Goal: Information Seeking & Learning: Learn about a topic

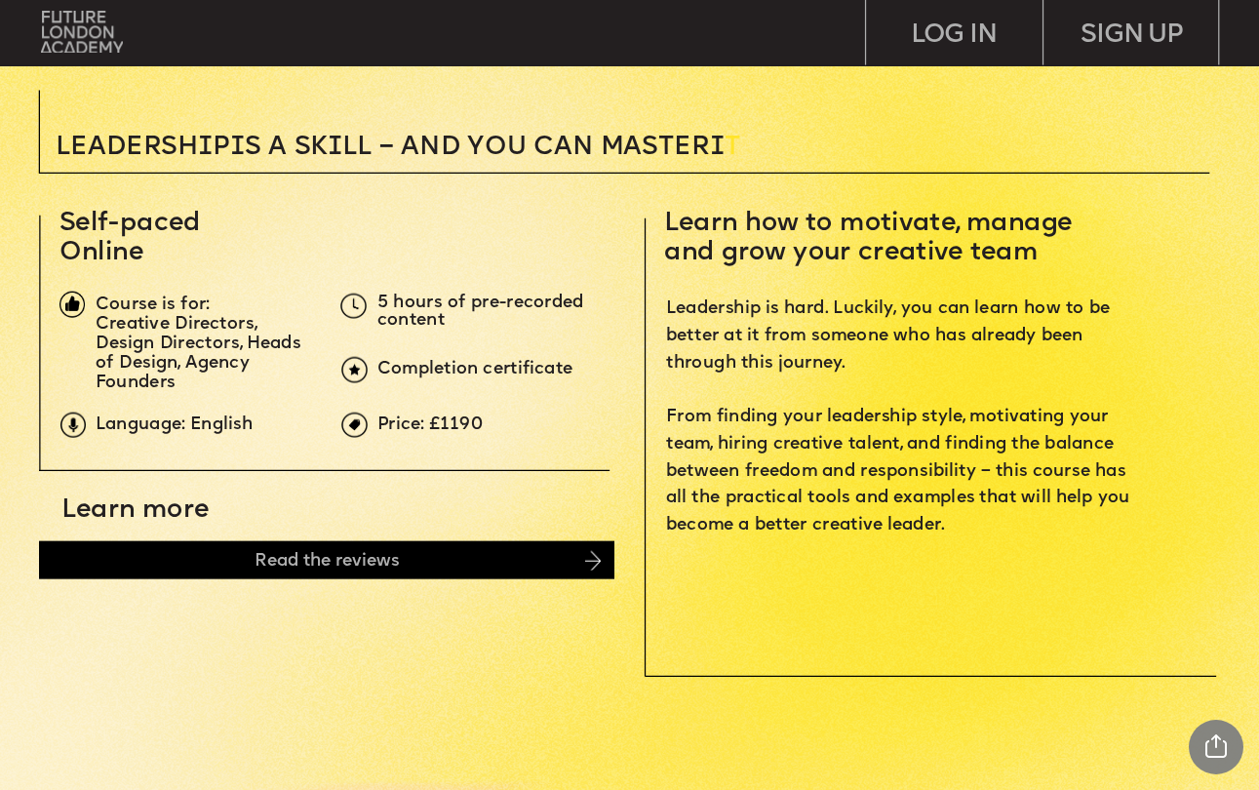
scroll to position [489, 0]
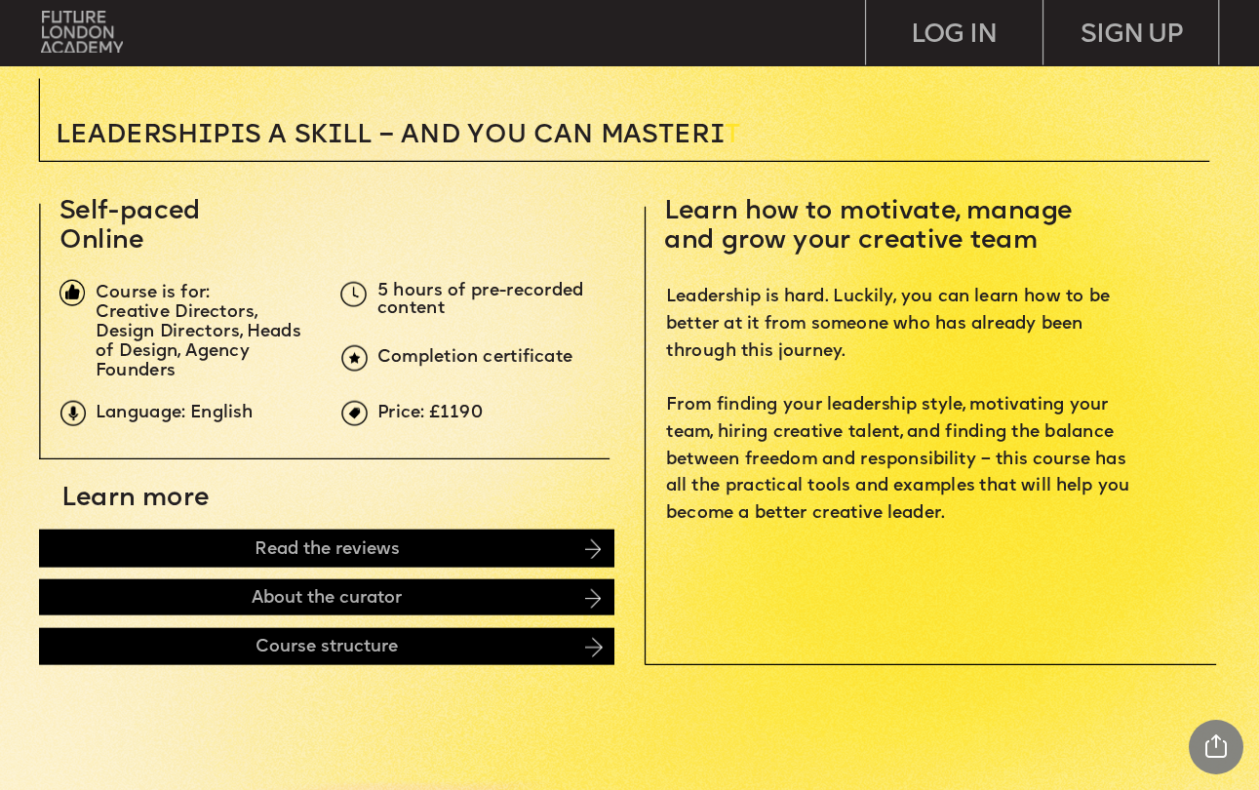
click at [842, 223] on span "Learn how to motivate, manage and grow your creative team" at bounding box center [872, 227] width 416 height 56
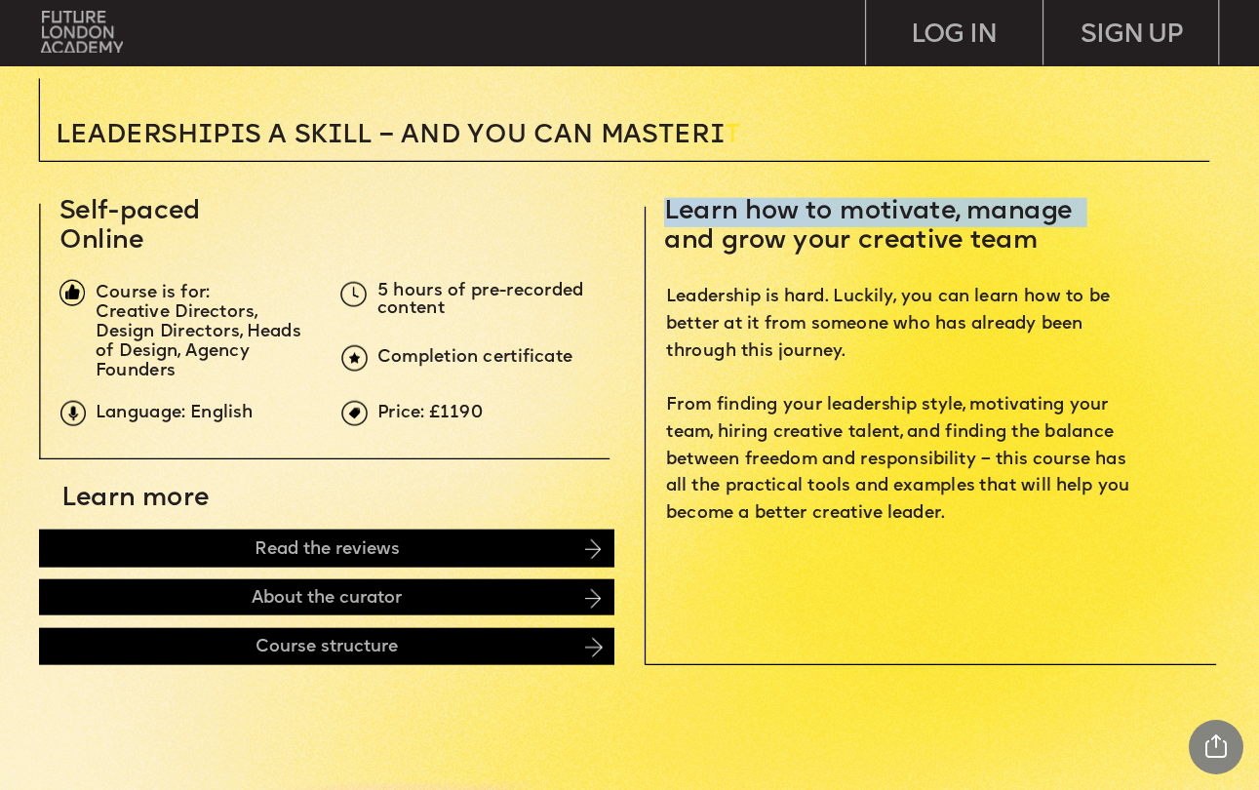
click at [826, 296] on span "Leadership is hard. Luckily, you can learn how to be better at it from someone …" at bounding box center [900, 405] width 468 height 232
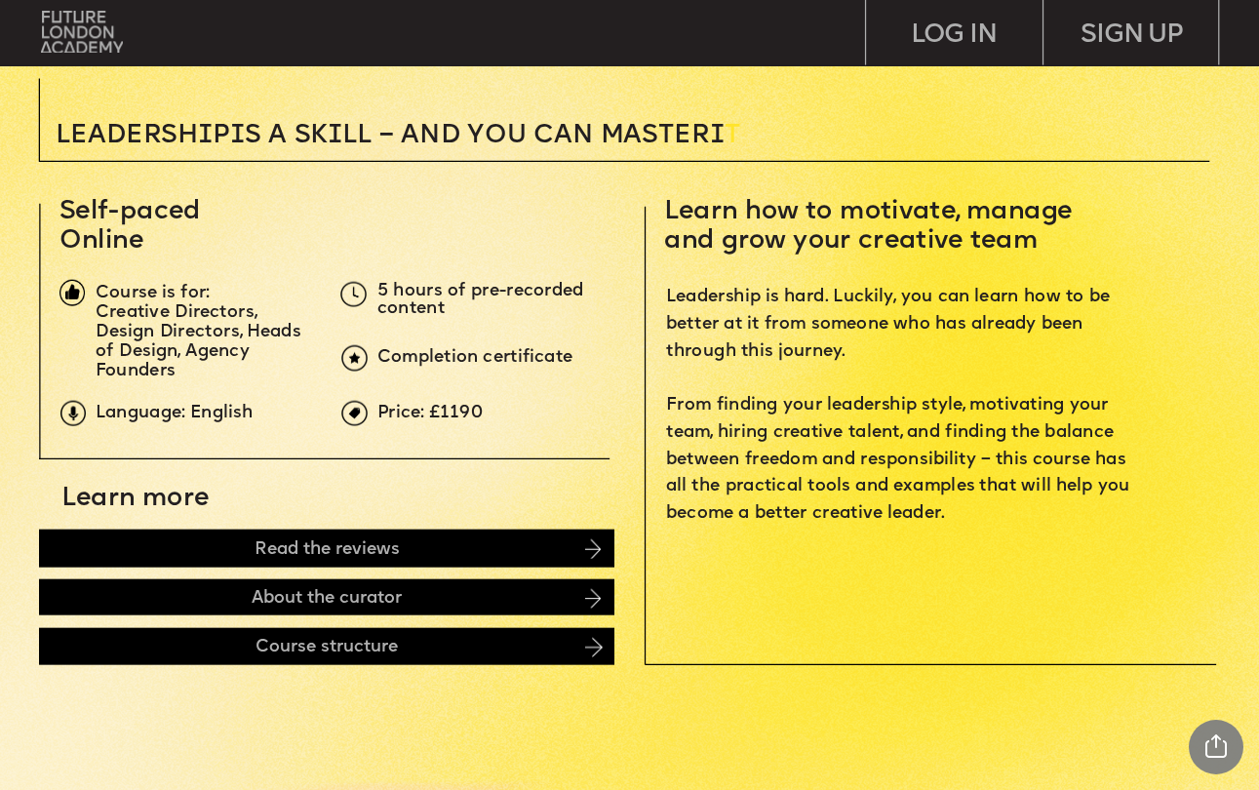
click at [826, 296] on span "Leadership is hard. Luckily, you can learn how to be better at it from someone …" at bounding box center [900, 405] width 468 height 232
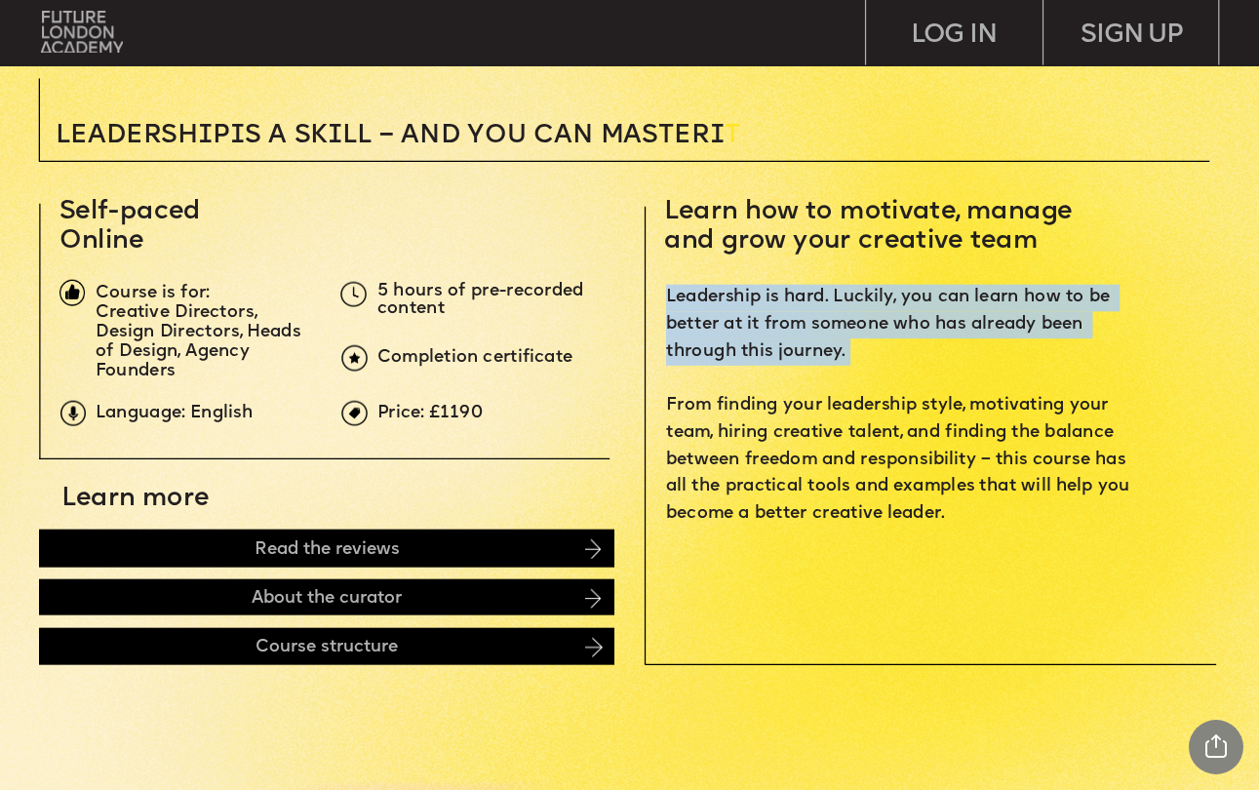
click at [875, 322] on span "Leadership is hard. Luckily, you can learn how to be better at it from someone …" at bounding box center [900, 405] width 468 height 232
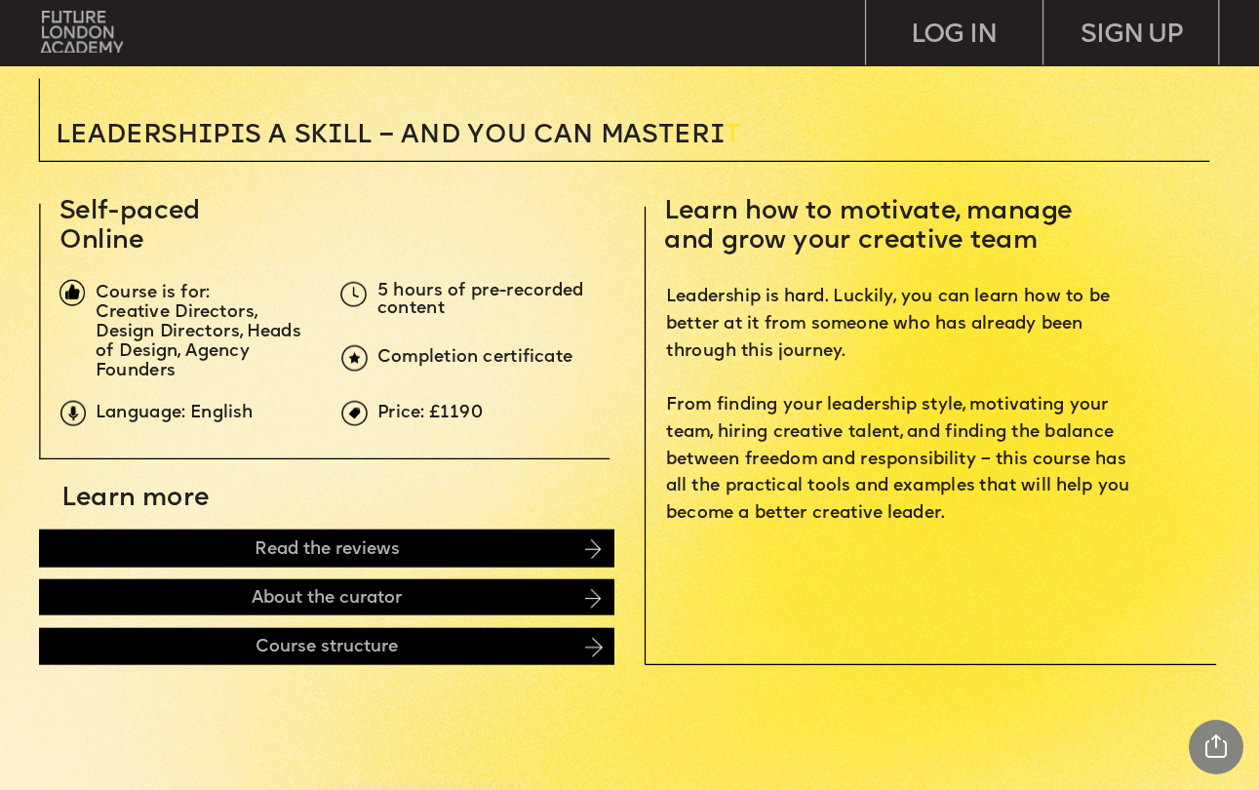
click at [520, 296] on span "5 hours of pre-recorded content" at bounding box center [484, 300] width 212 height 33
click at [744, 458] on span "Leadership is hard. Luckily, you can learn how to be better at it from someone …" at bounding box center [900, 405] width 468 height 232
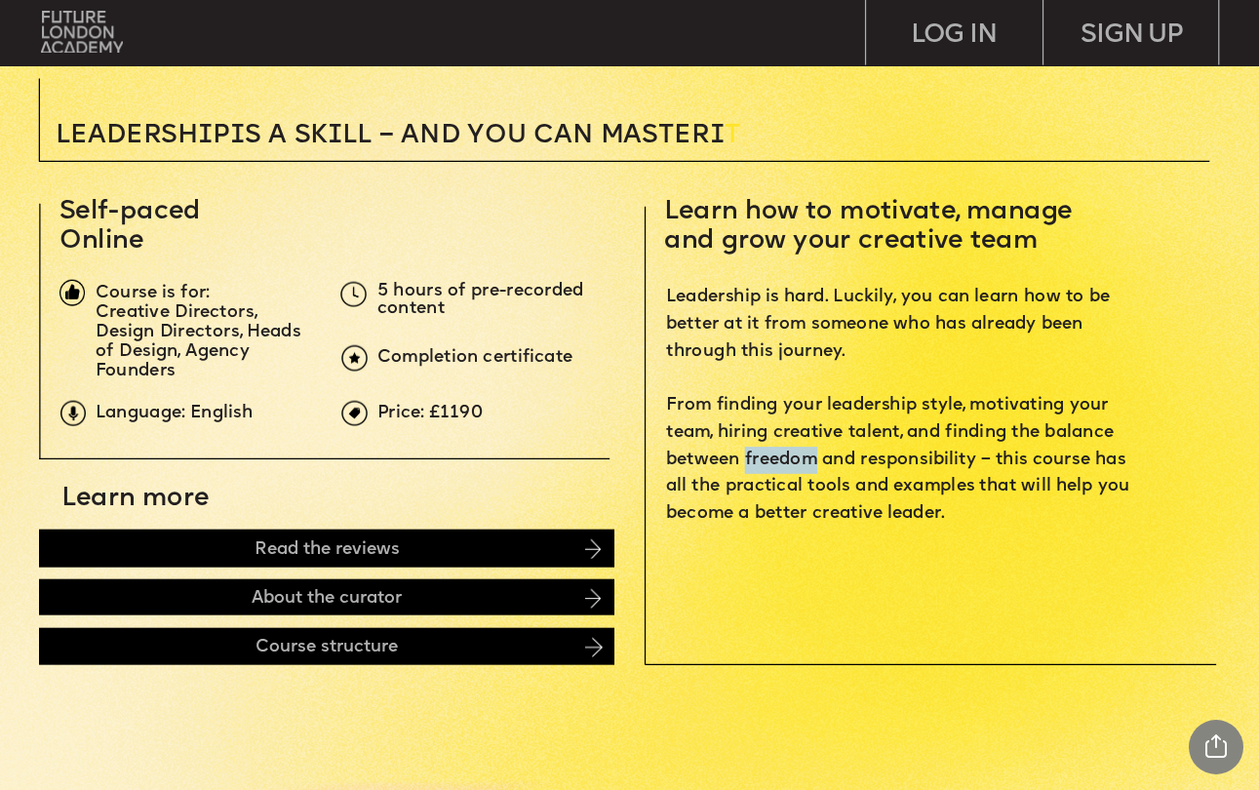
click at [744, 458] on span "Leadership is hard. Luckily, you can learn how to be better at it from someone …" at bounding box center [900, 405] width 468 height 232
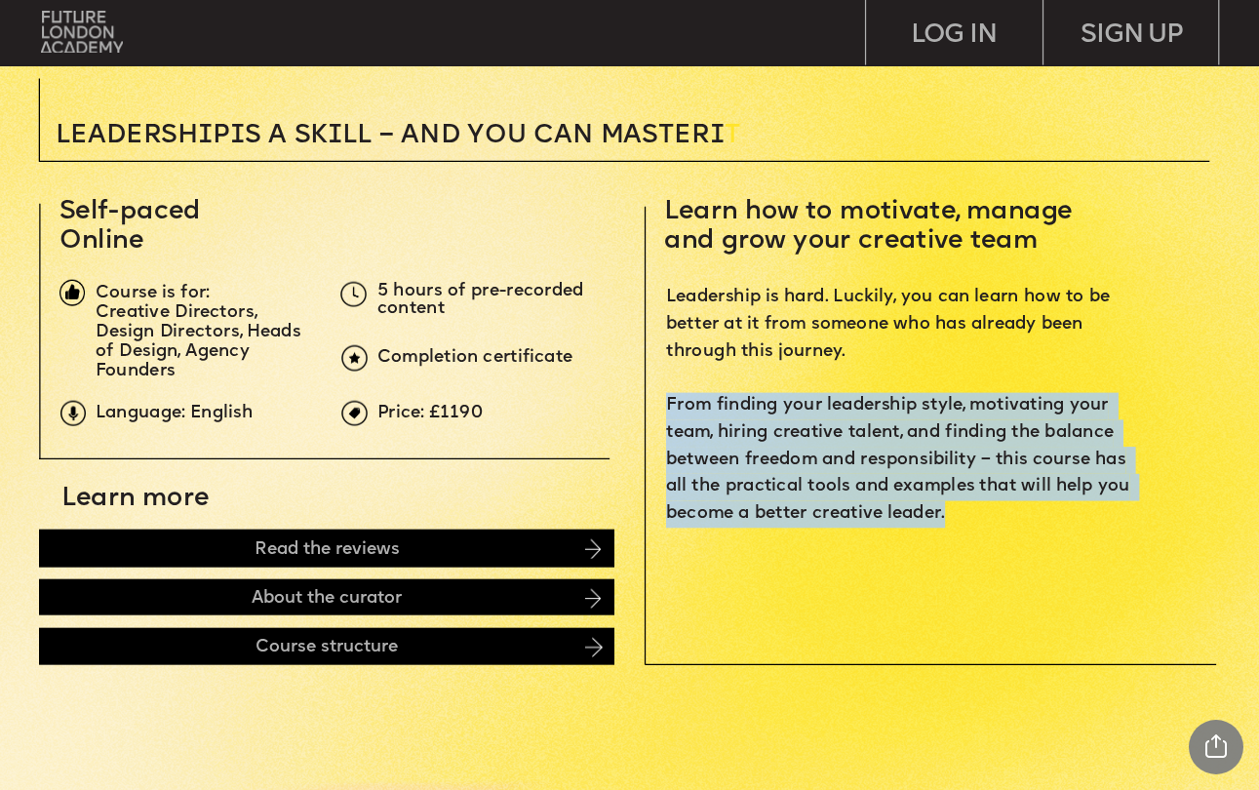
click at [817, 465] on span "Leadership is hard. Luckily, you can learn how to be better at it from someone …" at bounding box center [900, 405] width 468 height 232
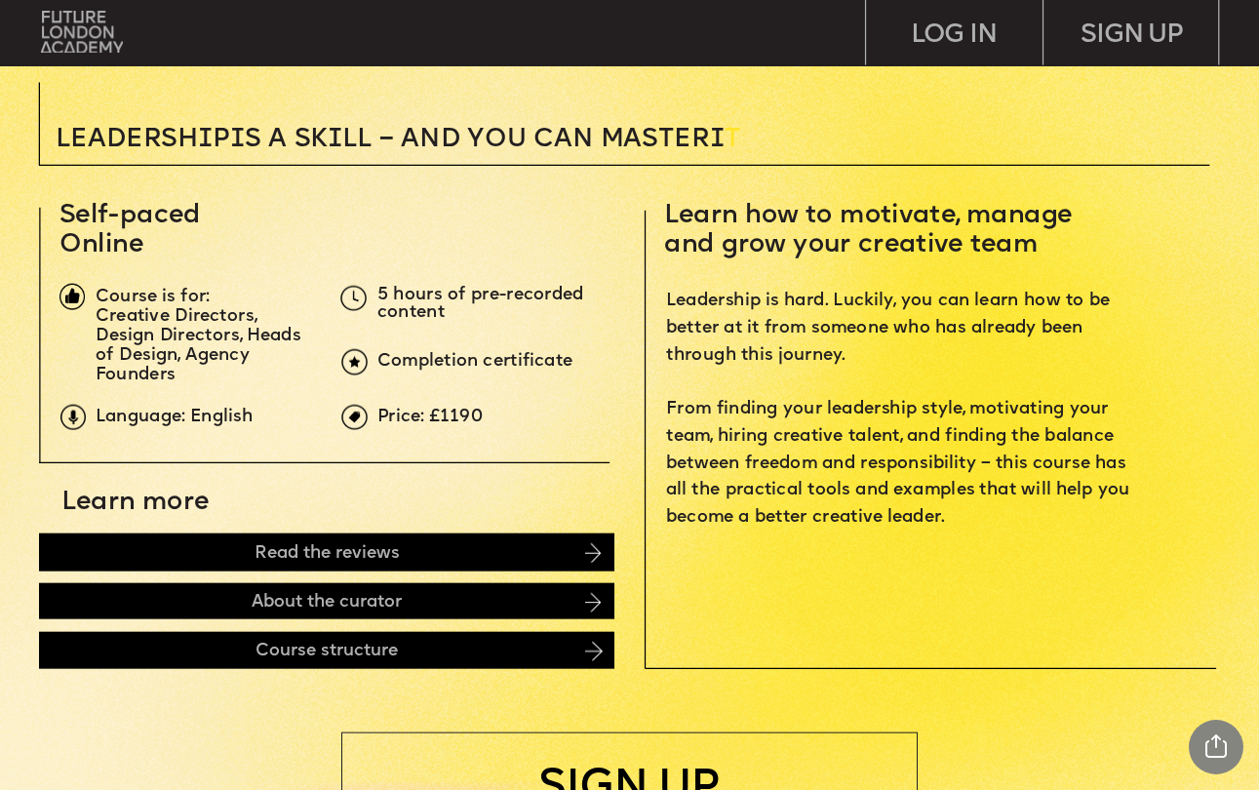
scroll to position [484, 0]
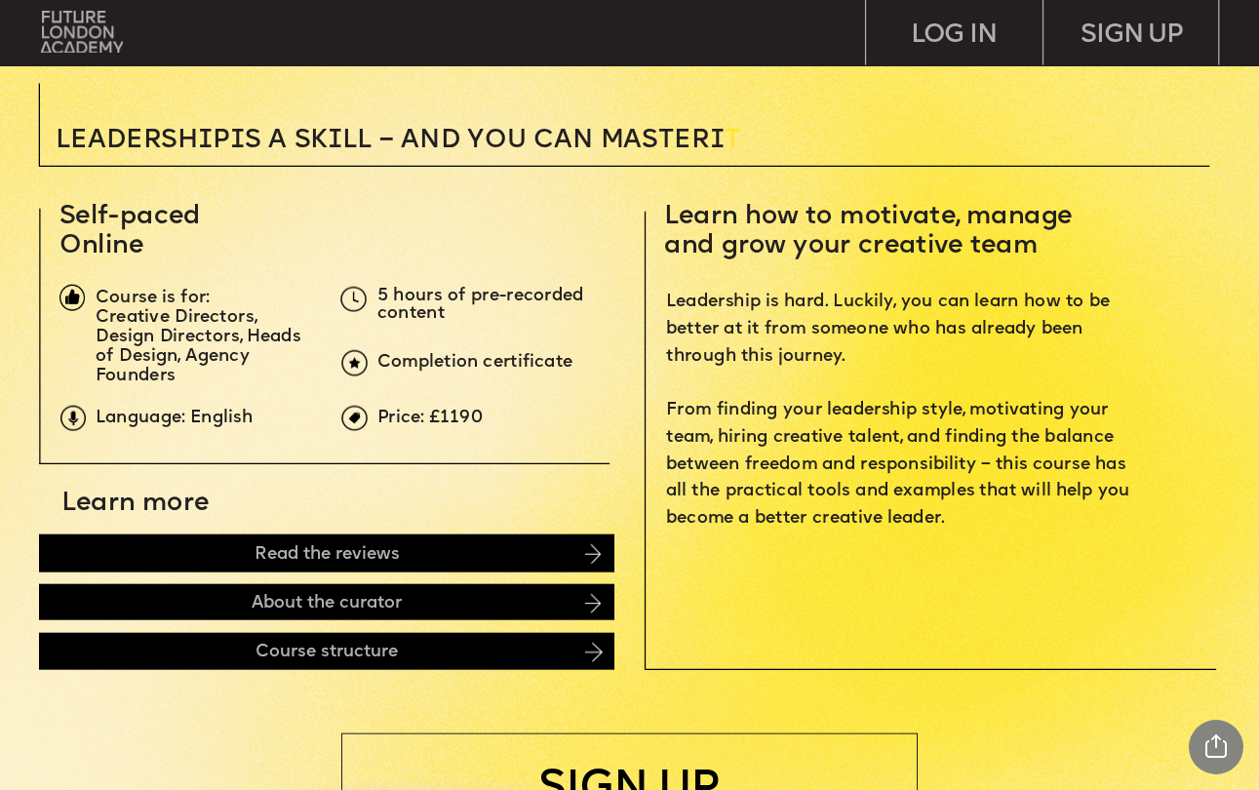
click at [817, 465] on span "Leadership is hard. Luckily, you can learn how to be better at it from someone …" at bounding box center [900, 410] width 468 height 232
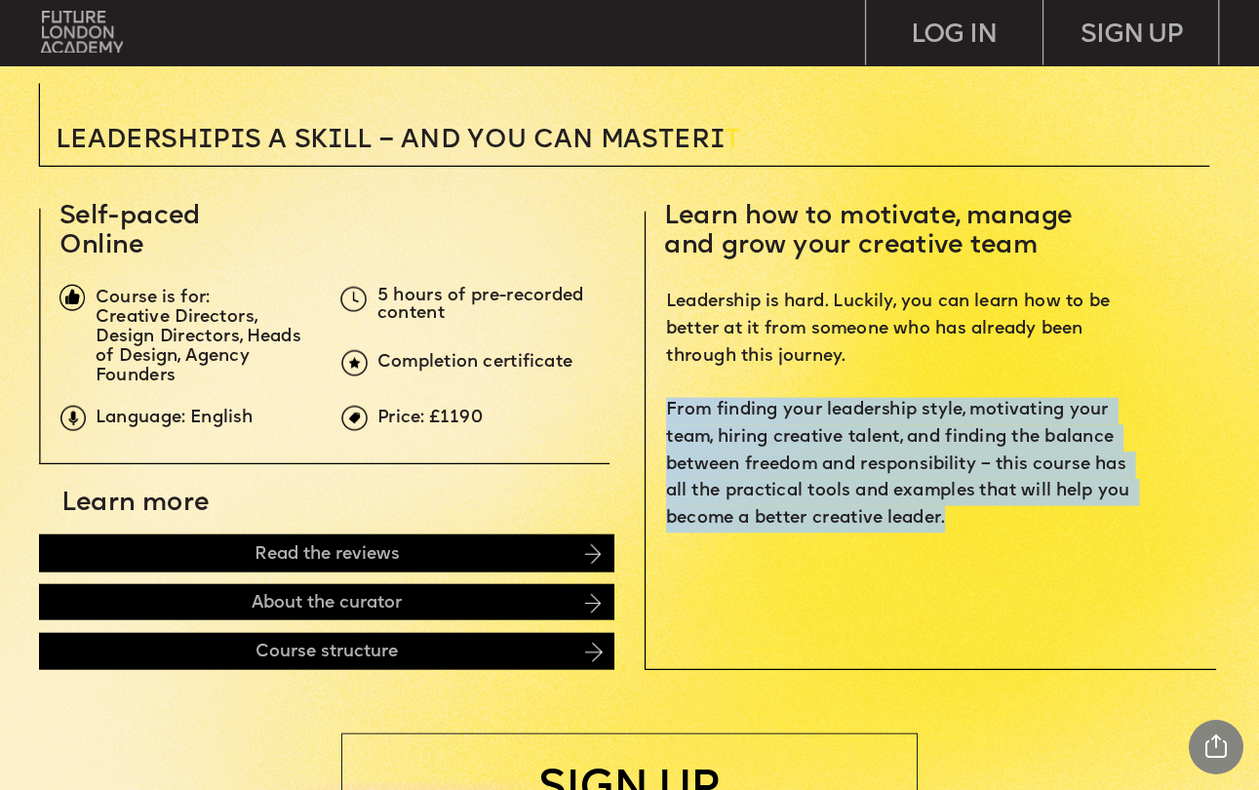
click at [817, 465] on span "Leadership is hard. Luckily, you can learn how to be better at it from someone …" at bounding box center [900, 410] width 468 height 232
click at [842, 471] on span "Leadership is hard. Luckily, you can learn how to be better at it from someone …" at bounding box center [900, 410] width 468 height 232
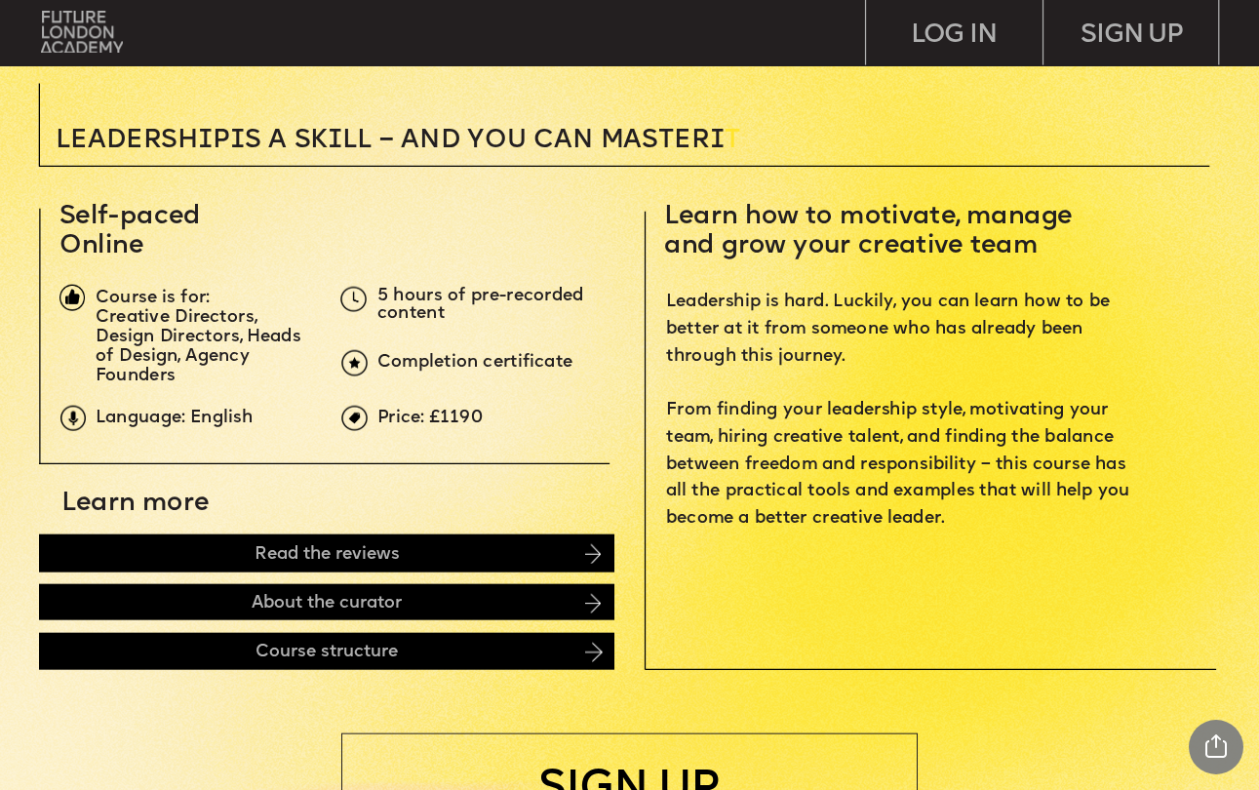
click at [842, 471] on span "Leadership is hard. Luckily, you can learn how to be better at it from someone …" at bounding box center [900, 410] width 468 height 232
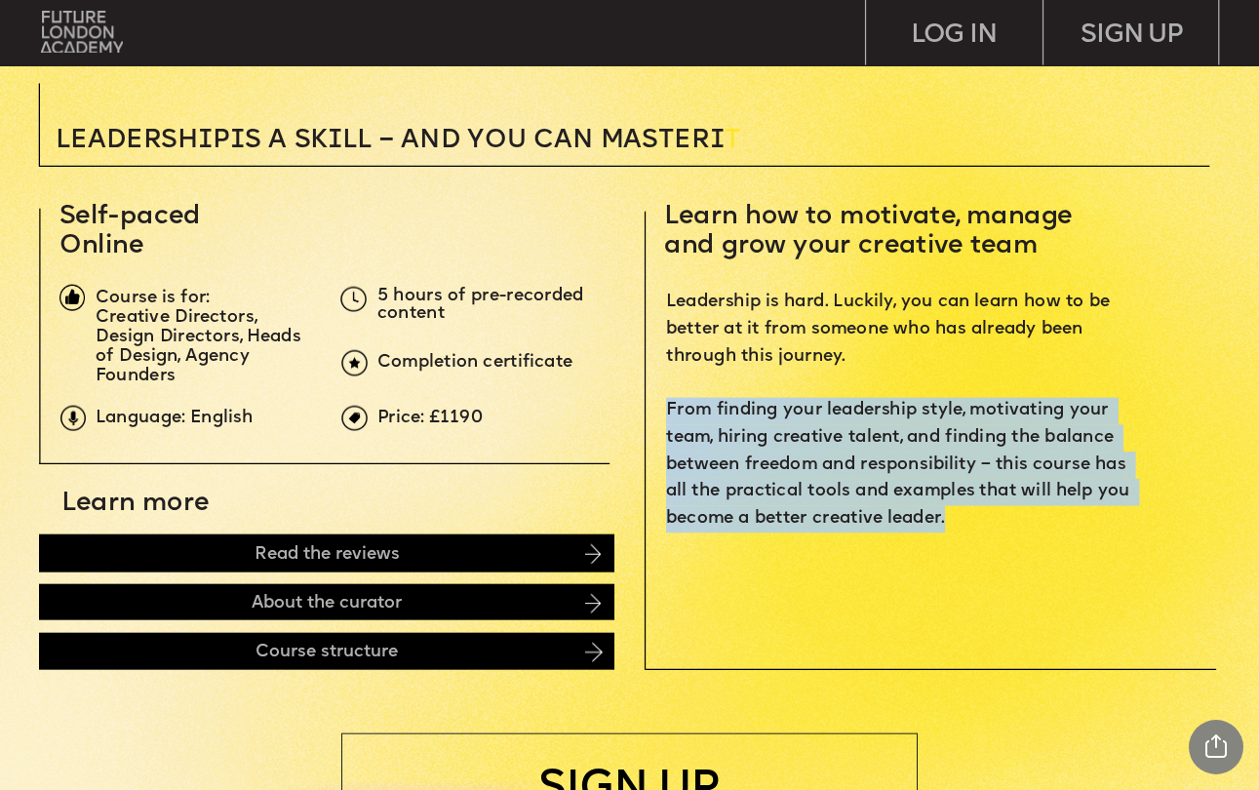
click at [869, 475] on p "Leadership is hard. Luckily, you can learn how to be better at it from someone …" at bounding box center [902, 411] width 473 height 244
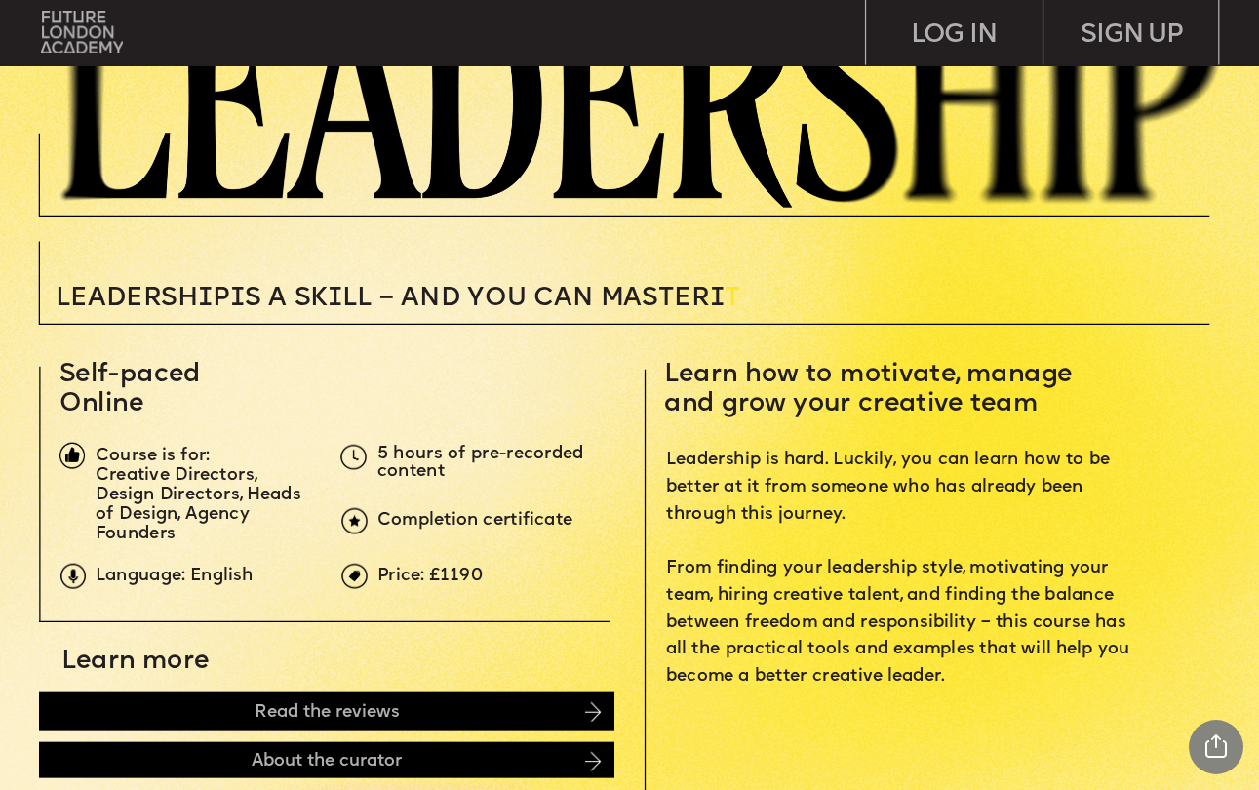
scroll to position [0, 0]
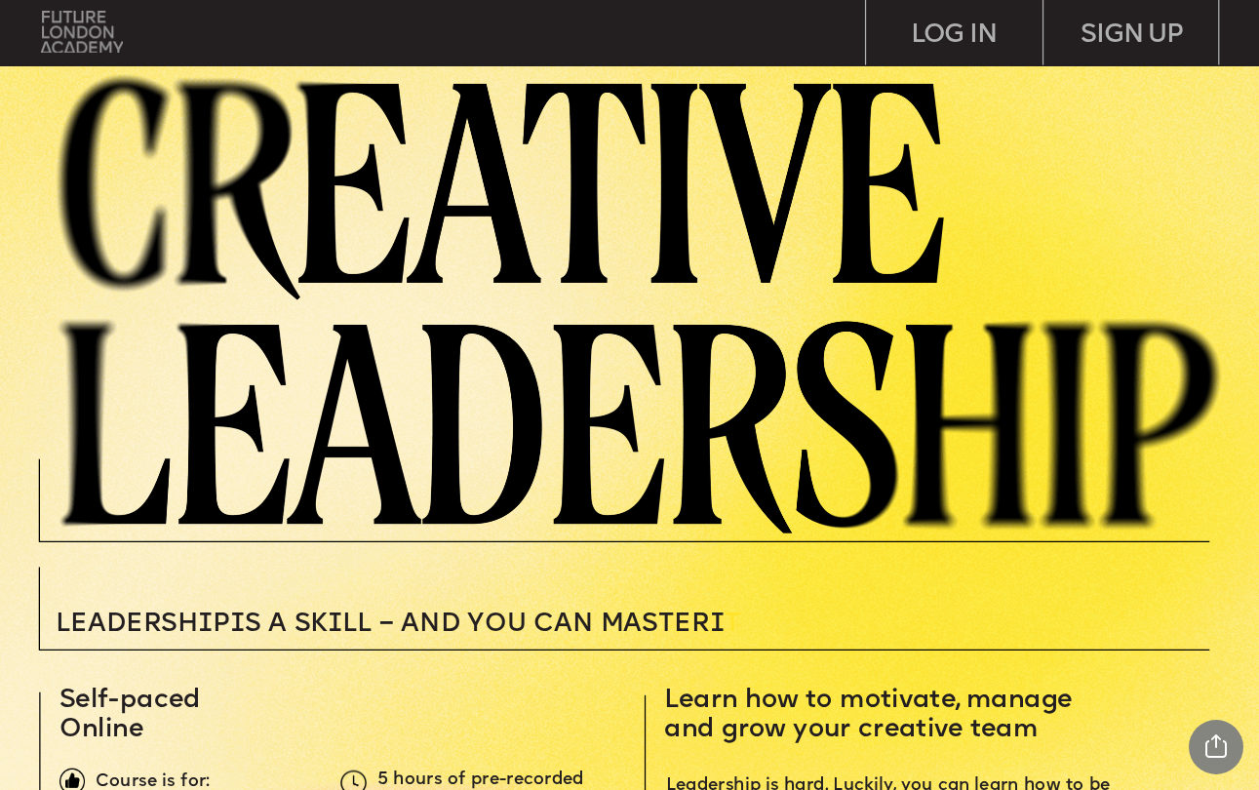
click at [70, 17] on img at bounding box center [82, 32] width 82 height 42
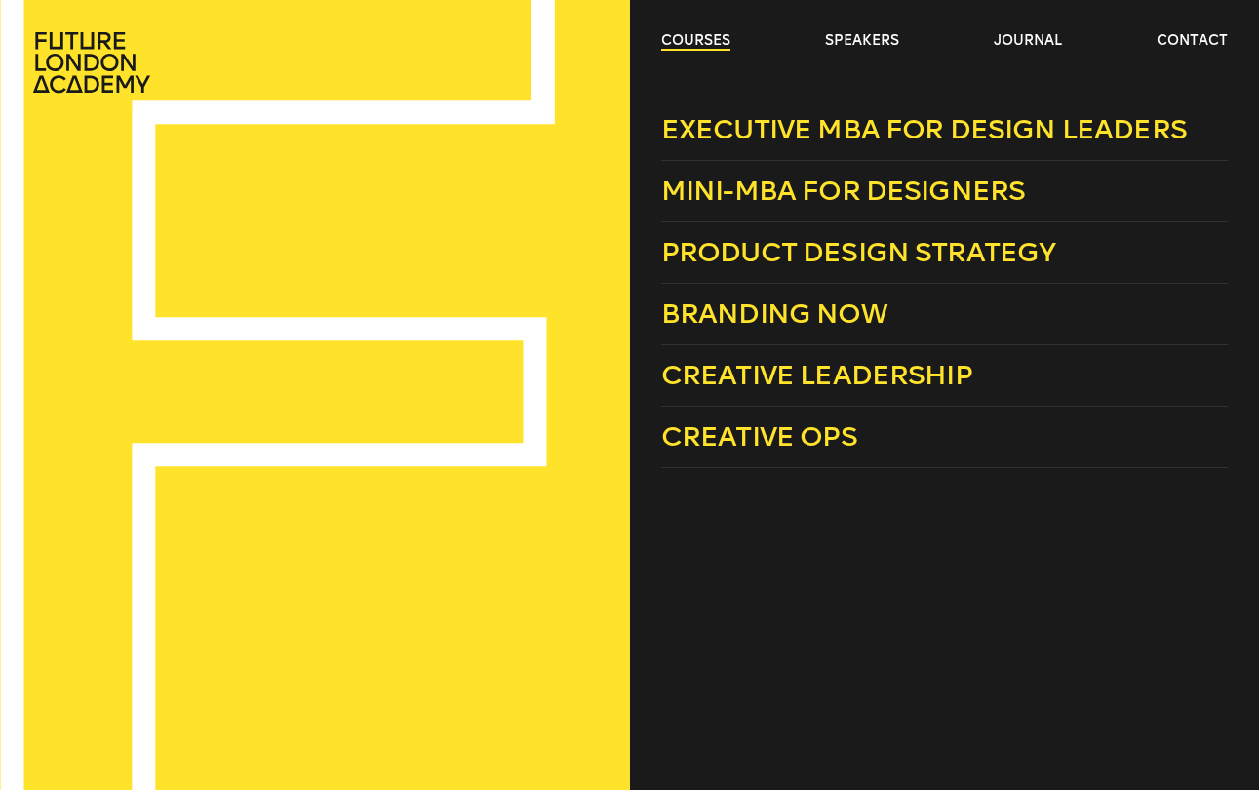
click at [713, 45] on link "courses" at bounding box center [695, 41] width 69 height 20
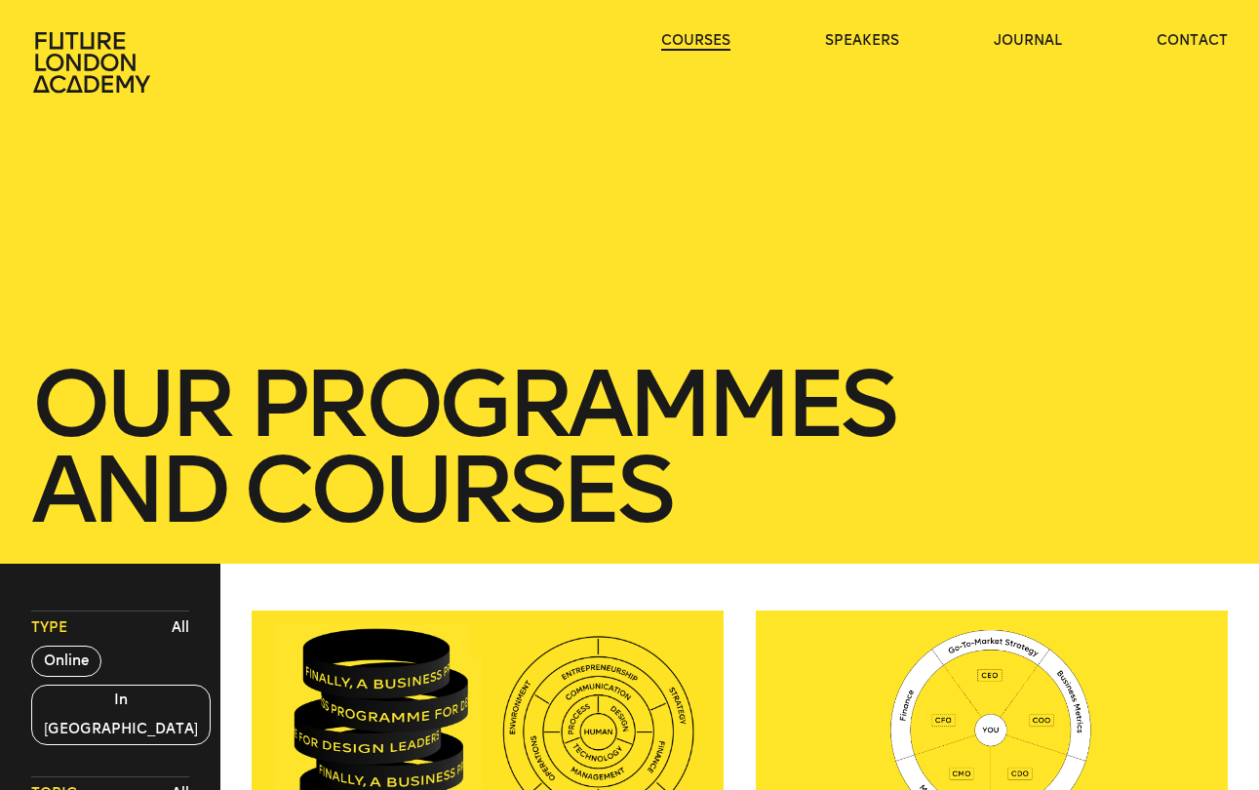
click at [713, 45] on link "courses" at bounding box center [695, 41] width 69 height 20
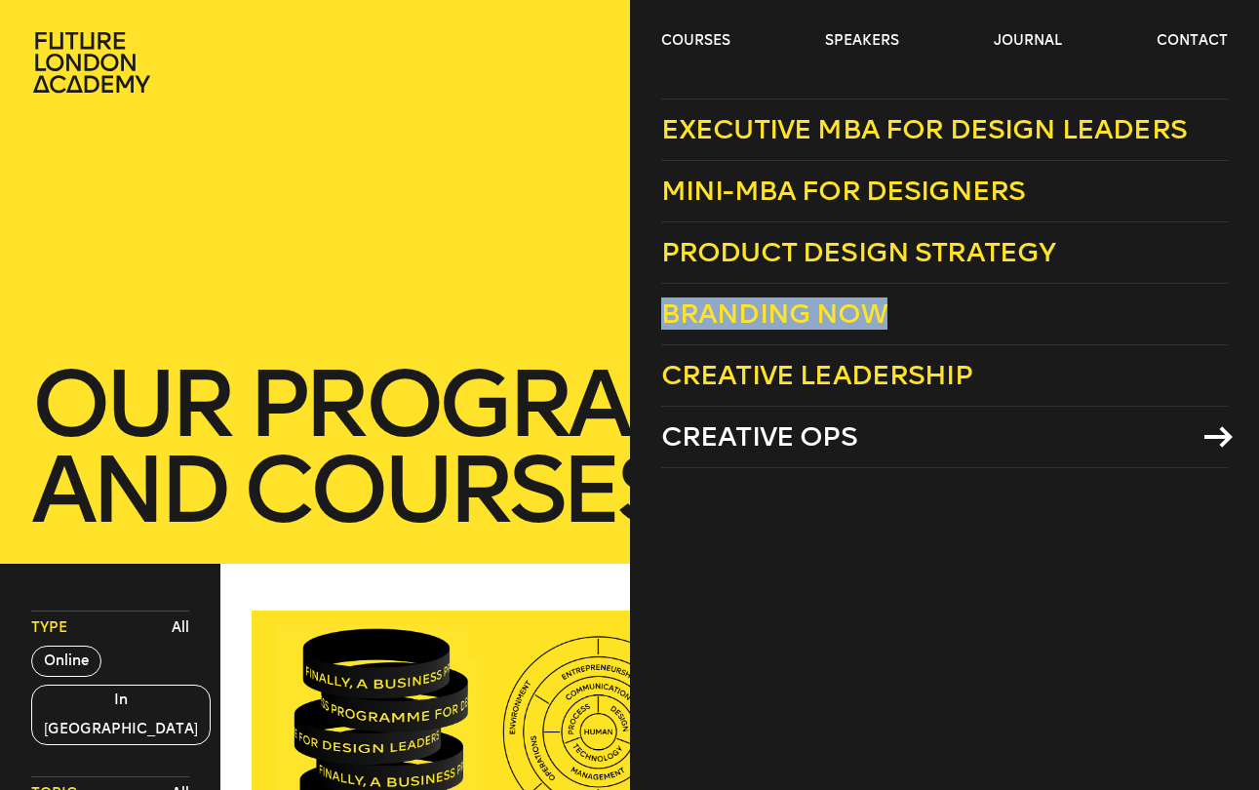
click at [778, 460] on link "Creative Ops" at bounding box center [944, 437] width 567 height 61
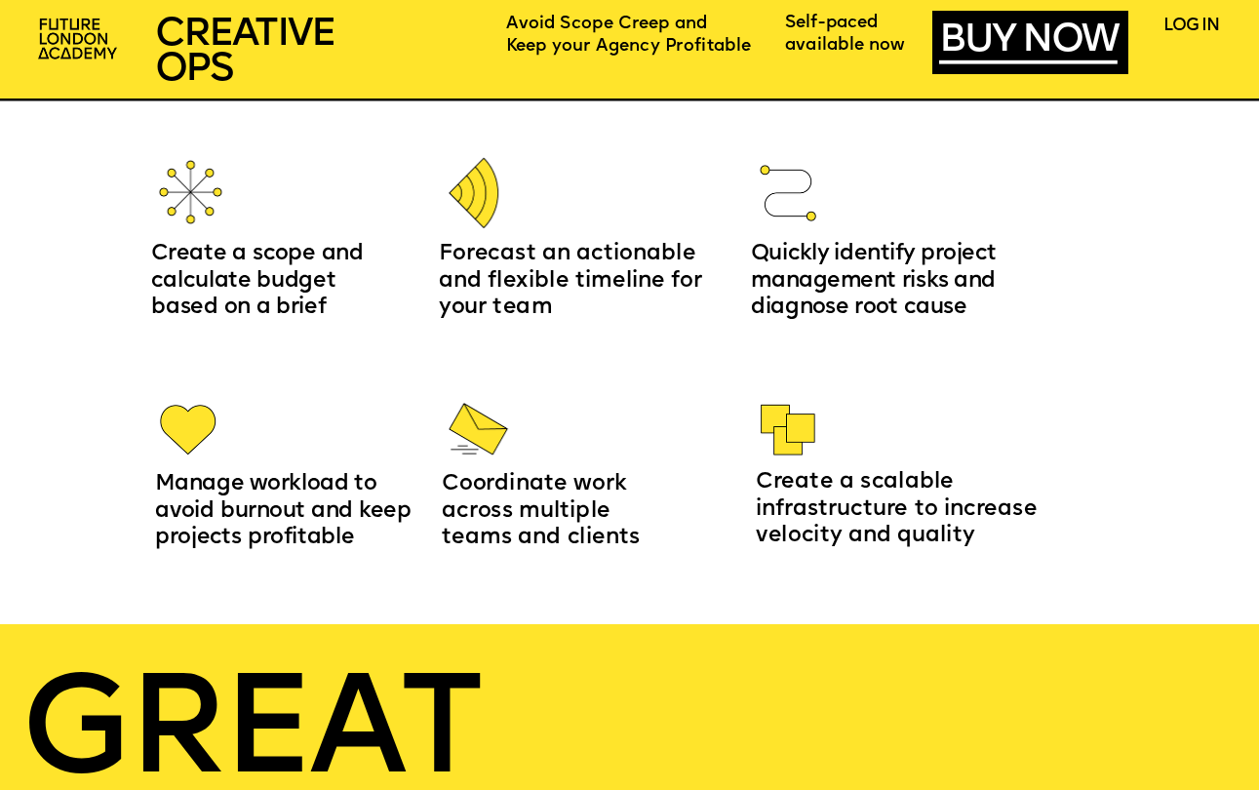
scroll to position [2122, 0]
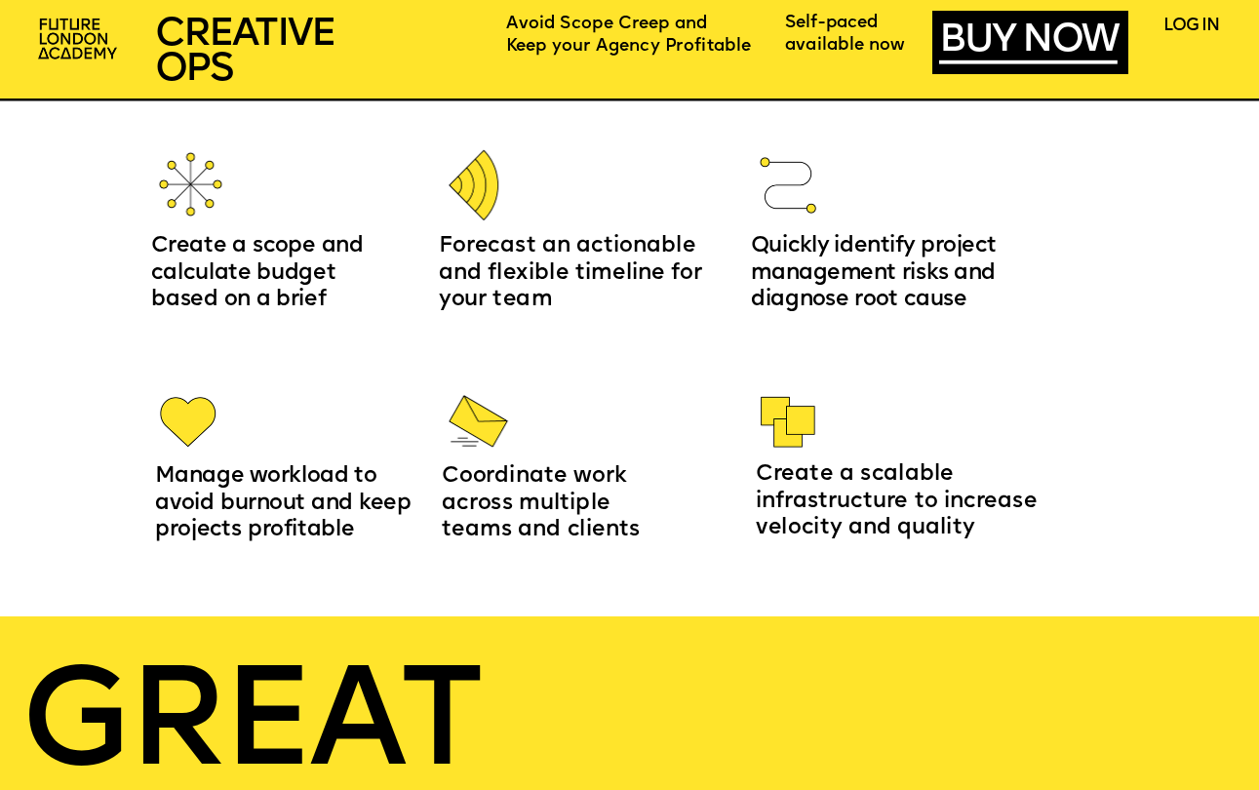
click at [625, 248] on span "Forecast an actionable and flexible timeline for your team" at bounding box center [573, 273] width 269 height 75
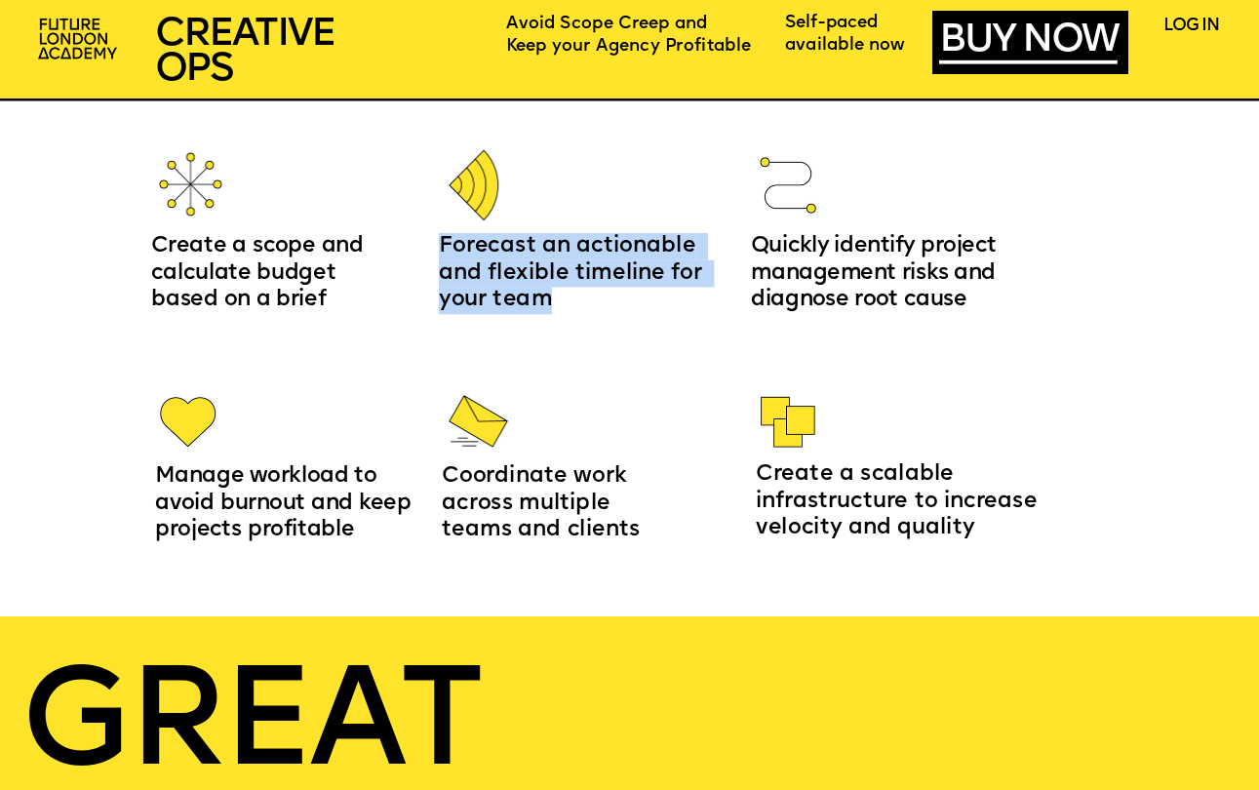
click at [657, 251] on span "Forecast an actionable and flexible timeline for your team" at bounding box center [573, 273] width 269 height 75
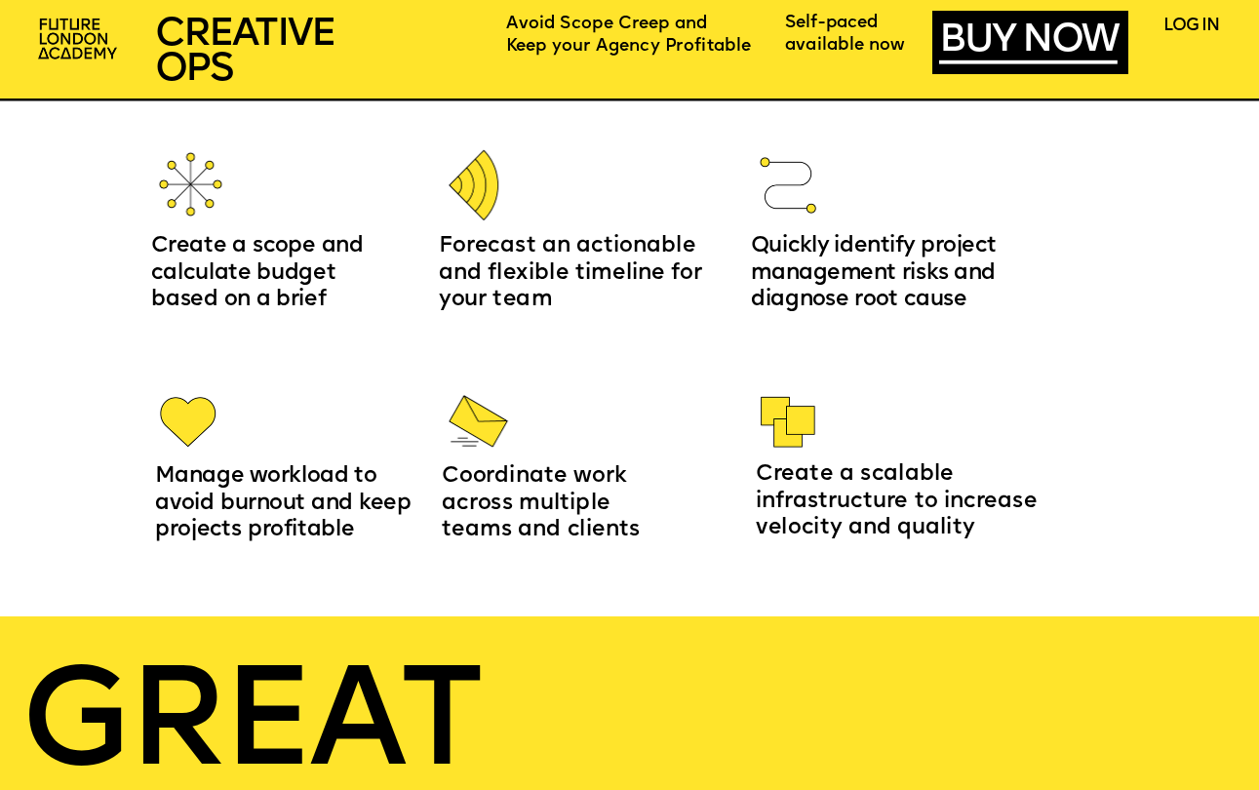
click at [657, 251] on span "Forecast an actionable and flexible timeline for your team" at bounding box center [573, 273] width 269 height 75
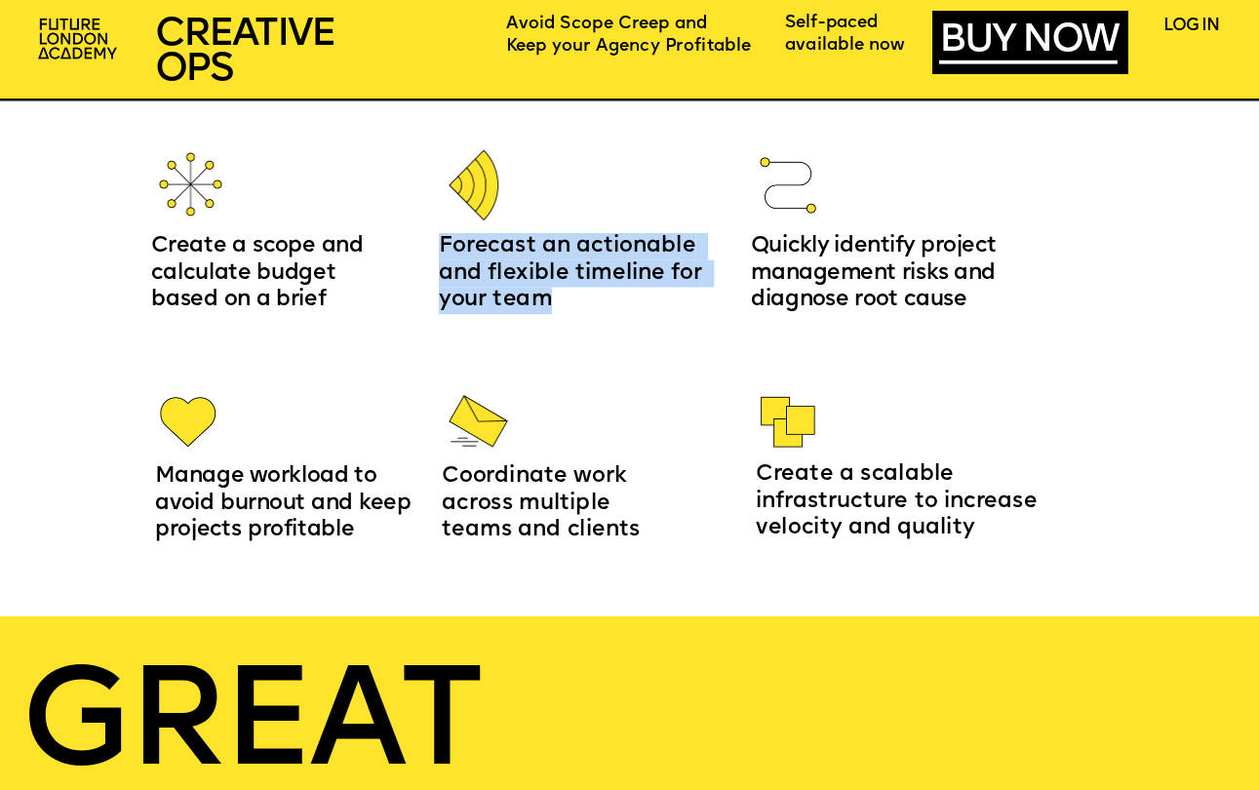
click at [675, 259] on p "Forecast an actionable and flexible timeline for your team" at bounding box center [576, 273] width 275 height 81
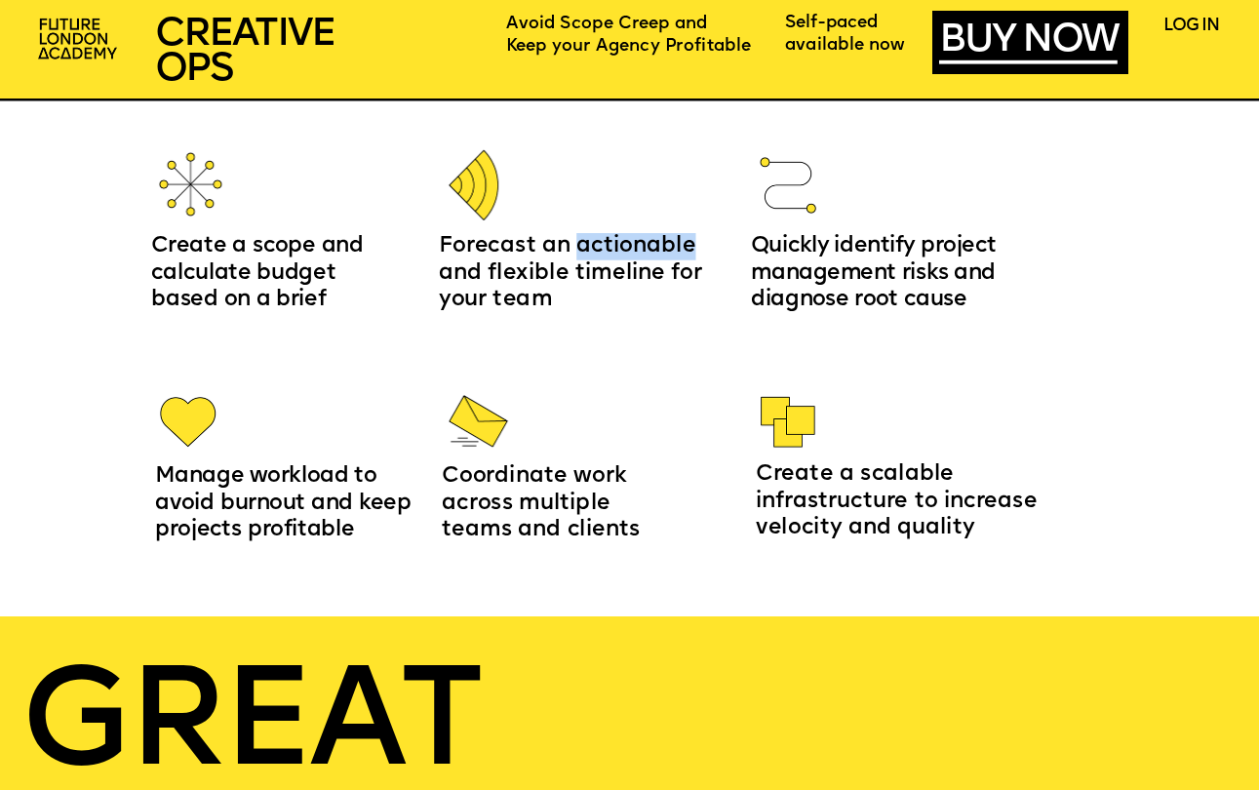
click at [675, 259] on p "Forecast an actionable and flexible timeline for your team" at bounding box center [576, 273] width 275 height 81
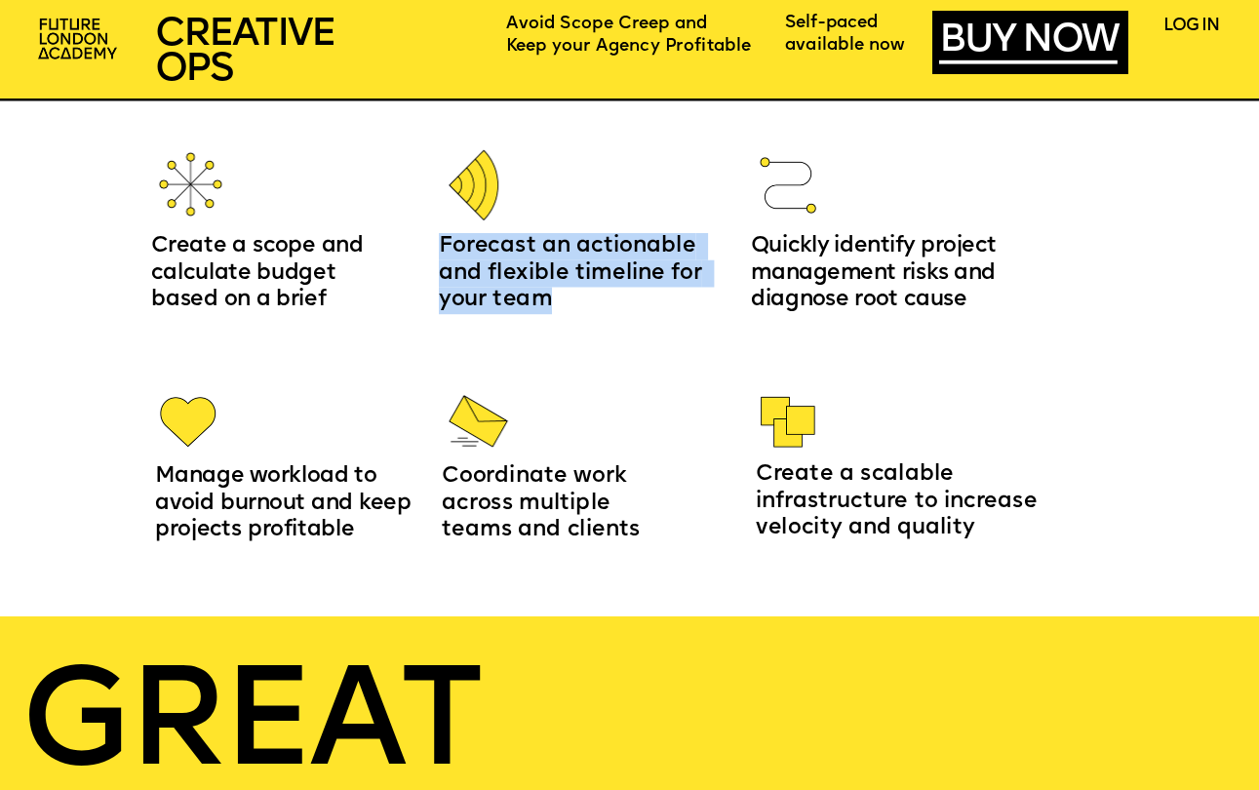
click at [675, 259] on p "Forecast an actionable and flexible timeline for your team" at bounding box center [576, 273] width 275 height 81
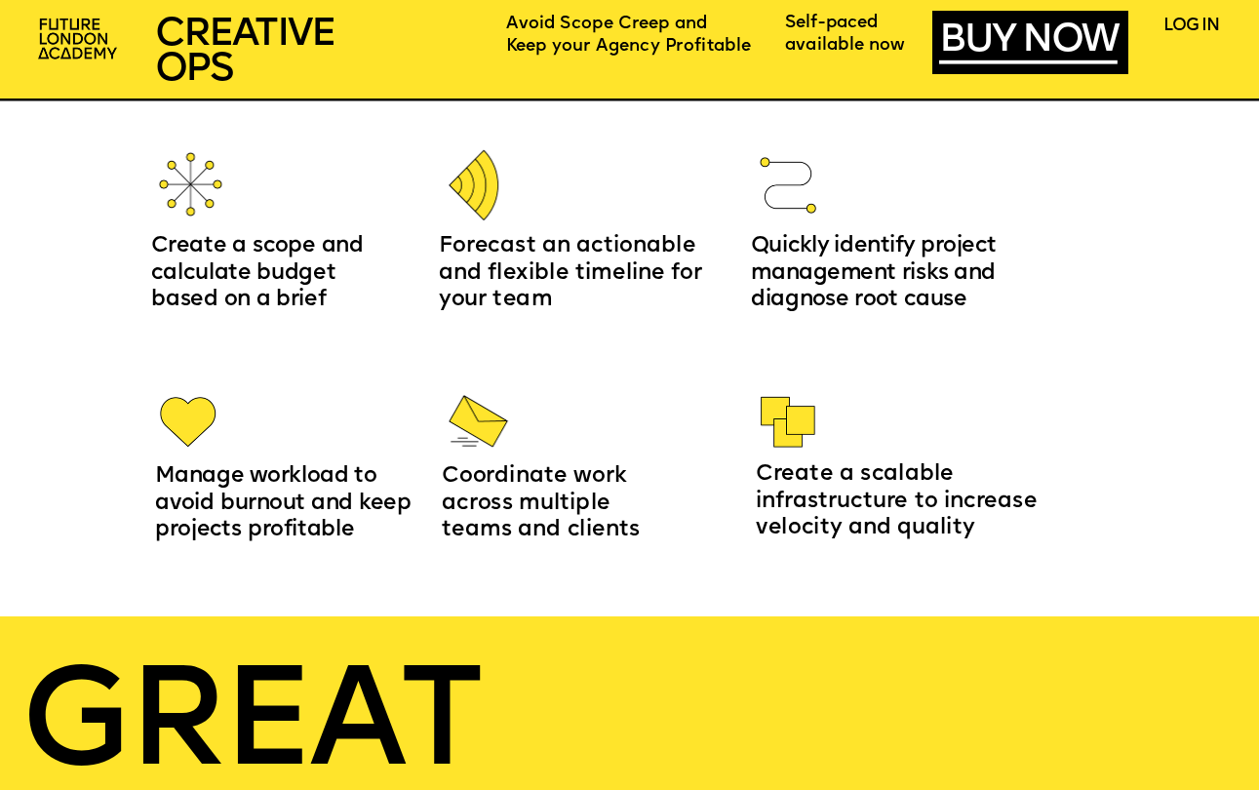
click at [675, 259] on p "Forecast an actionable and flexible timeline for your team" at bounding box center [576, 273] width 275 height 81
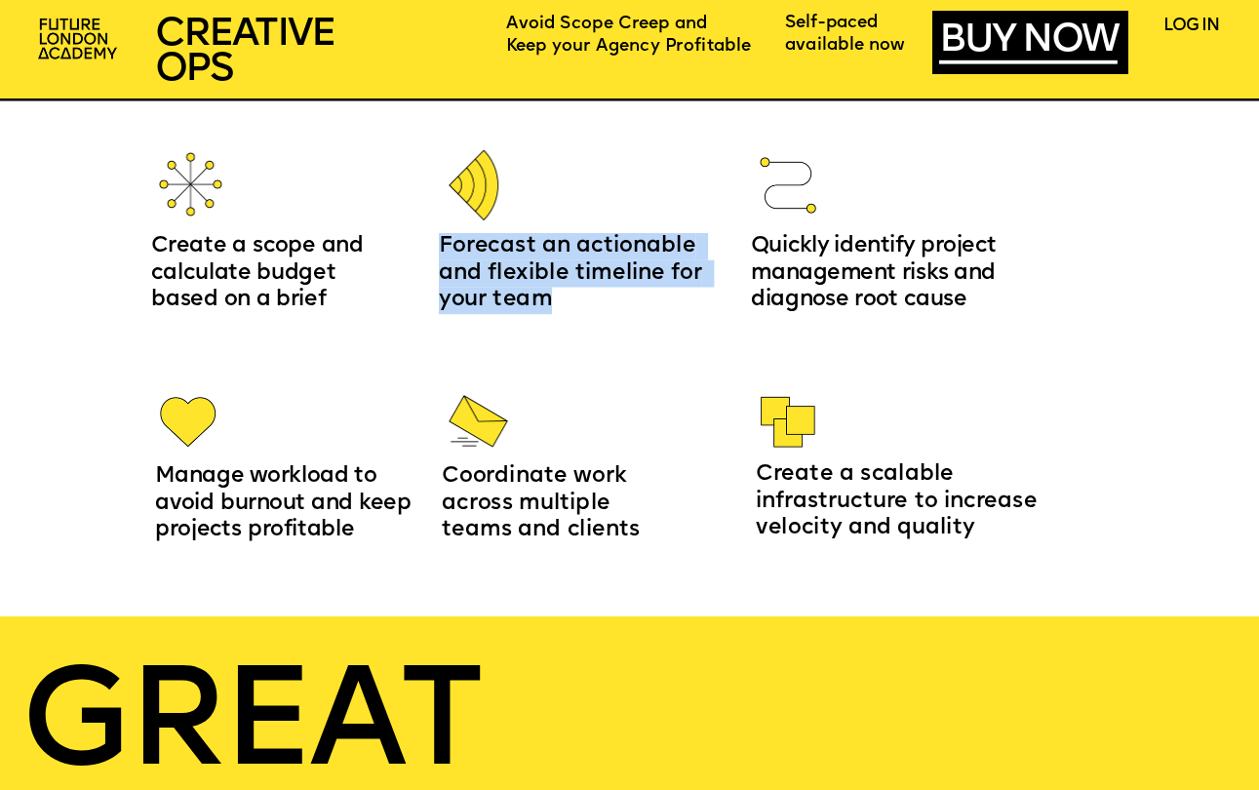
click at [597, 292] on p "Forecast an actionable and flexible timeline for your team" at bounding box center [576, 273] width 275 height 81
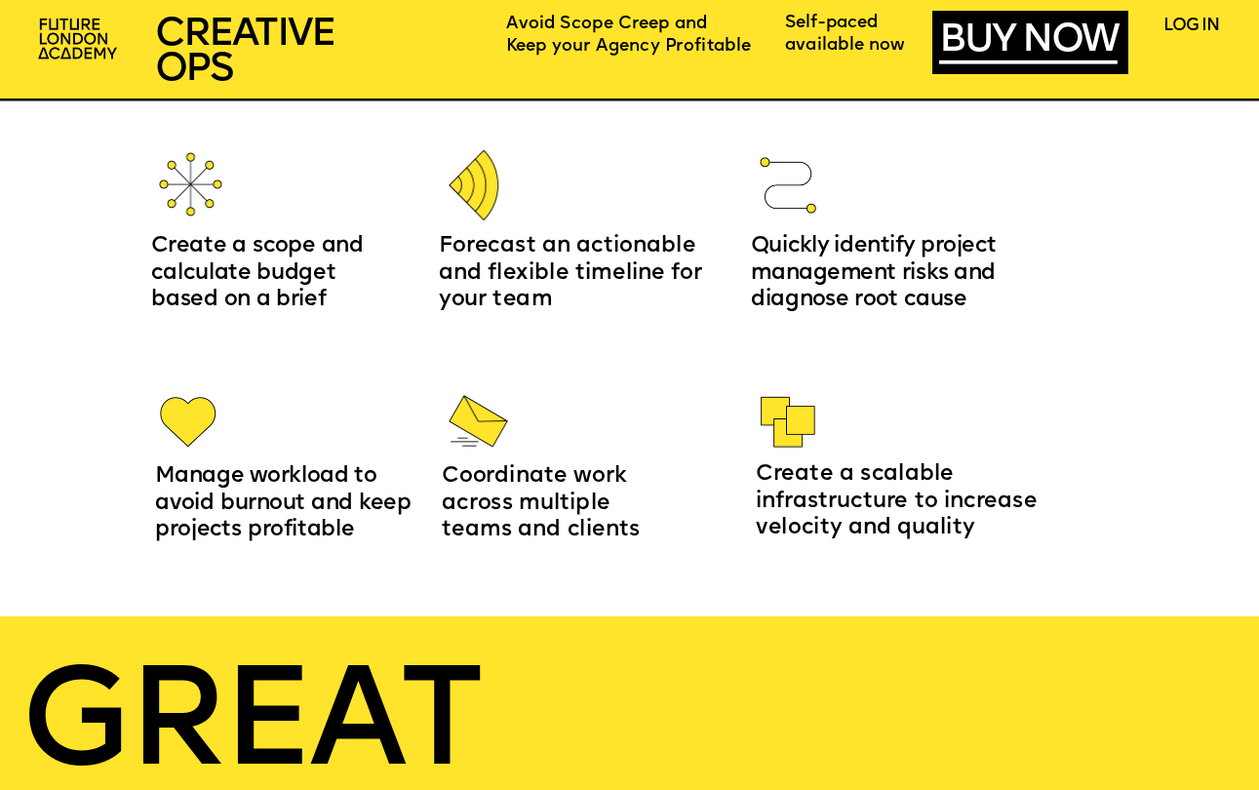
click at [597, 292] on p "Forecast an actionable and flexible timeline for your team" at bounding box center [576, 273] width 275 height 81
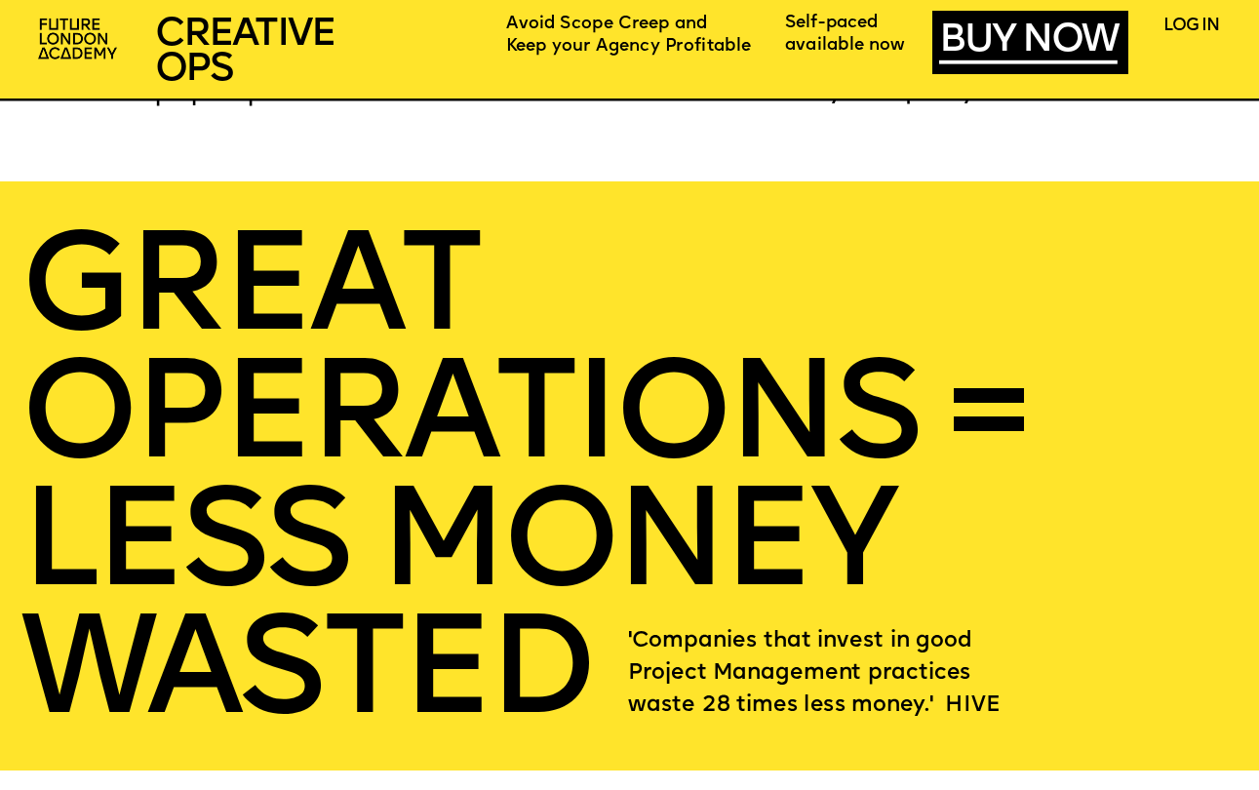
scroll to position [2628, 0]
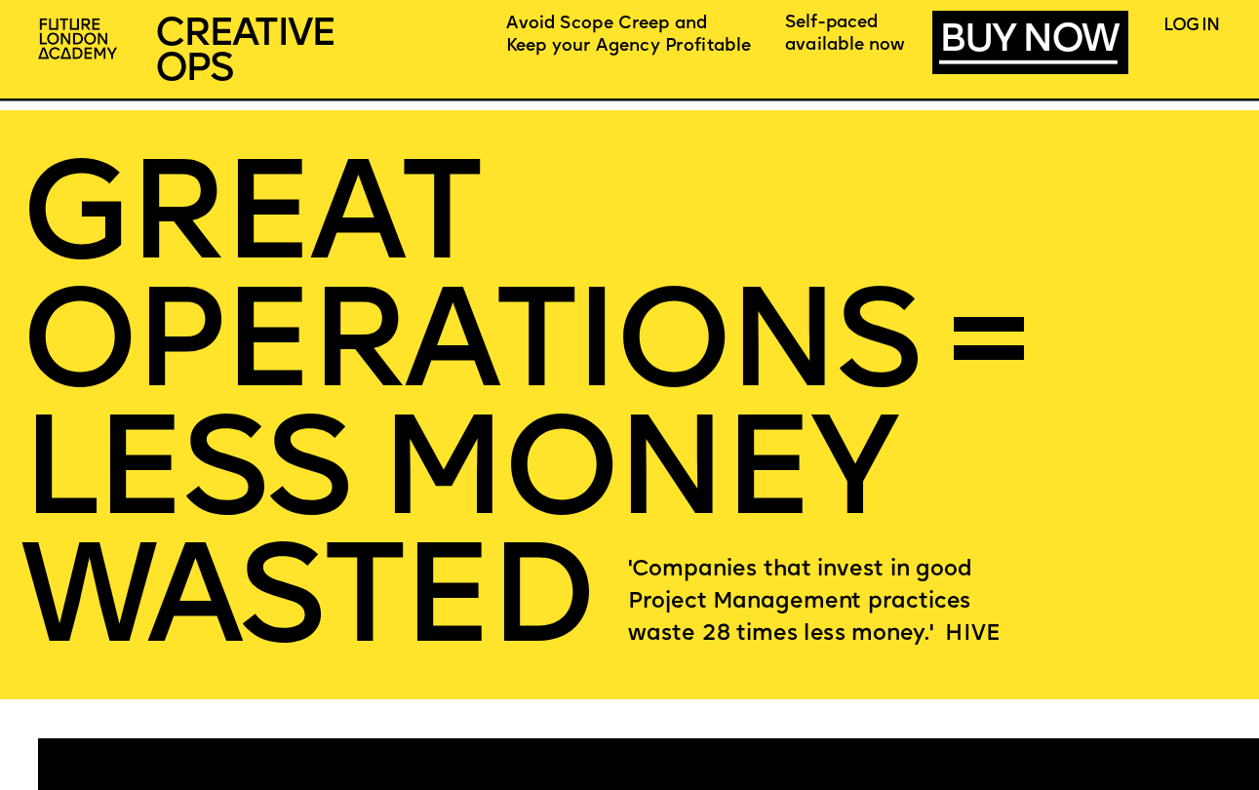
click at [637, 330] on span "GREAT OPERatIONS = lESS MONEY WASTED" at bounding box center [536, 414] width 1033 height 523
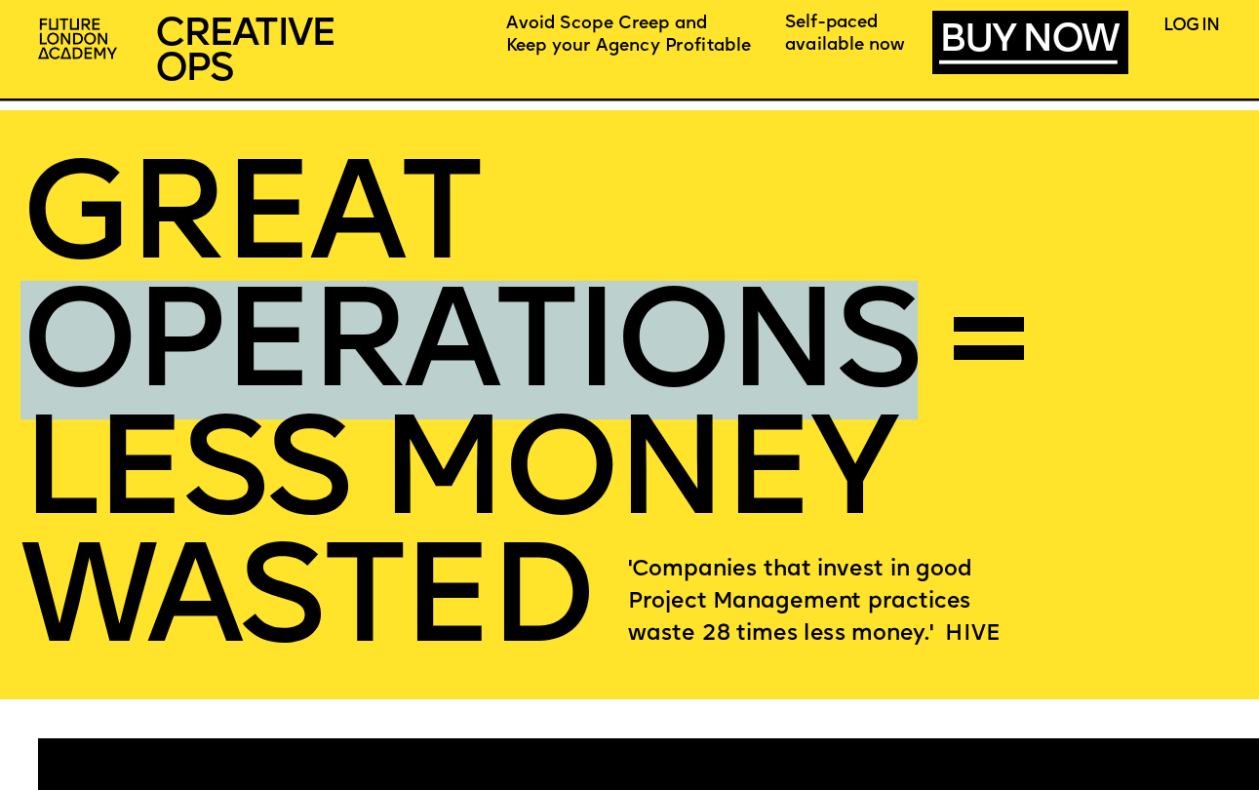
click at [637, 330] on span "GREAT OPERatIONS = lESS MONEY WASTED" at bounding box center [536, 414] width 1033 height 523
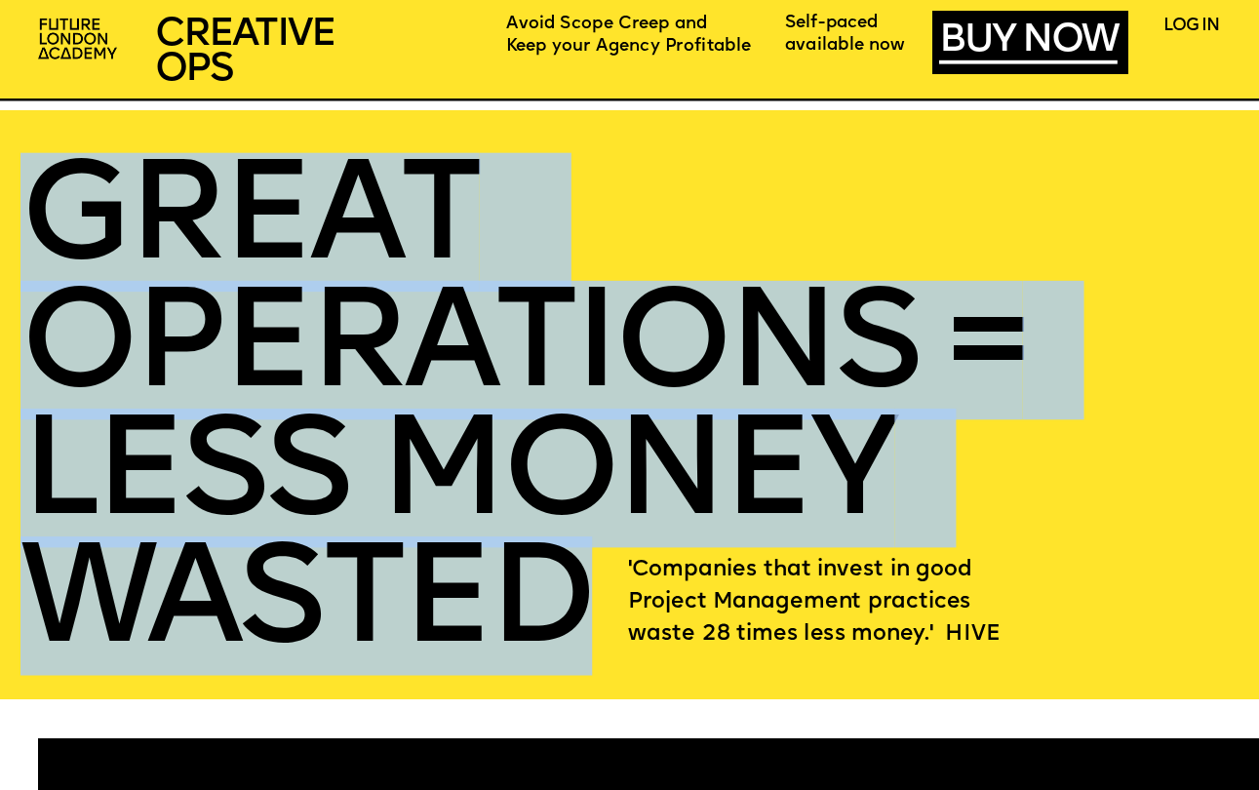
click at [688, 395] on span "GREAT OPERatIONS = lESS MONEY WASTED" at bounding box center [536, 414] width 1033 height 523
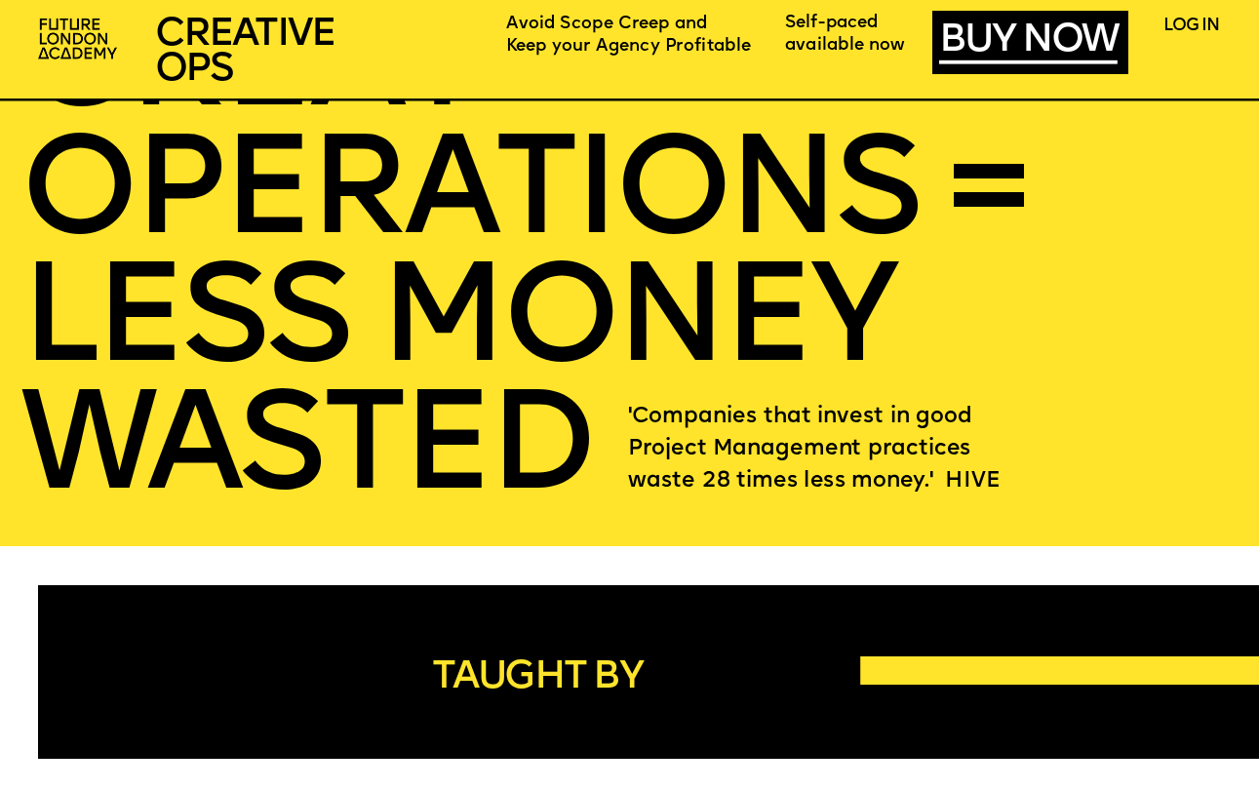
scroll to position [2979, 0]
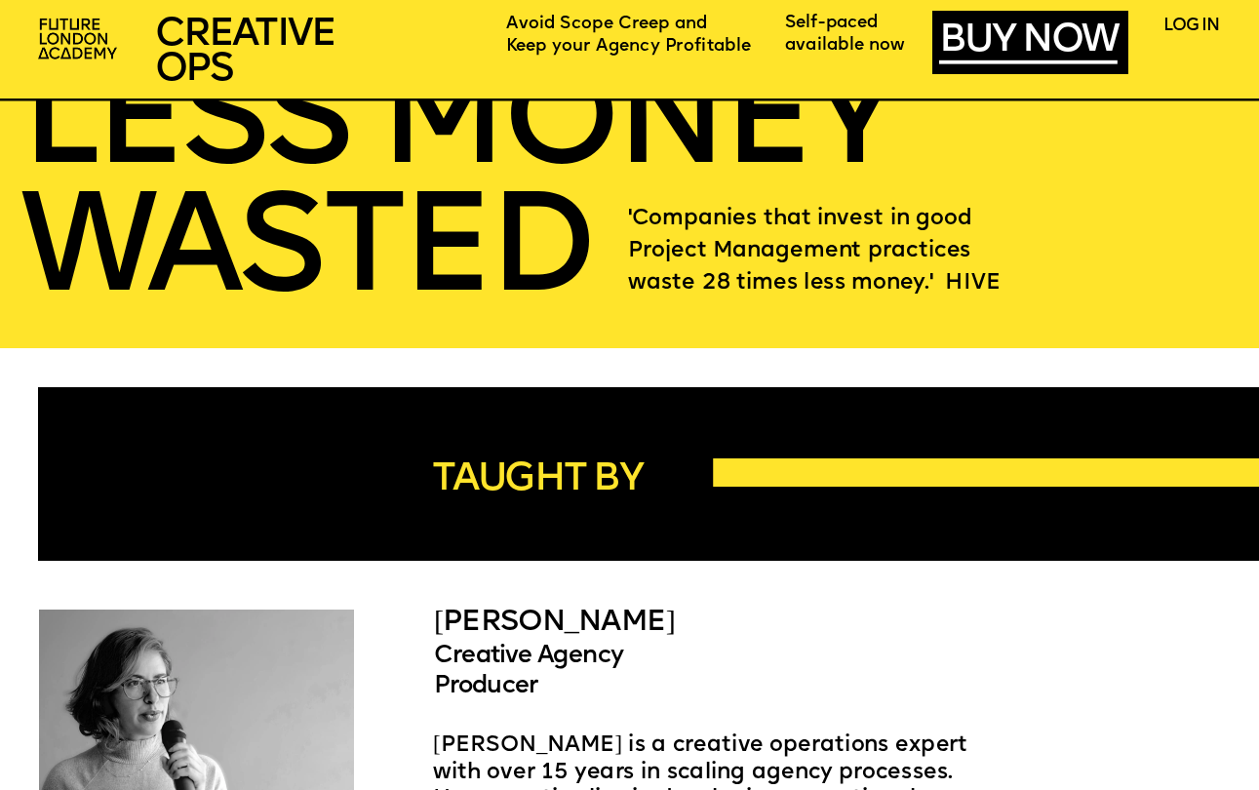
click at [726, 289] on span "'Companies that invest in good Project Management practices waste 28 times less…" at bounding box center [814, 251] width 373 height 85
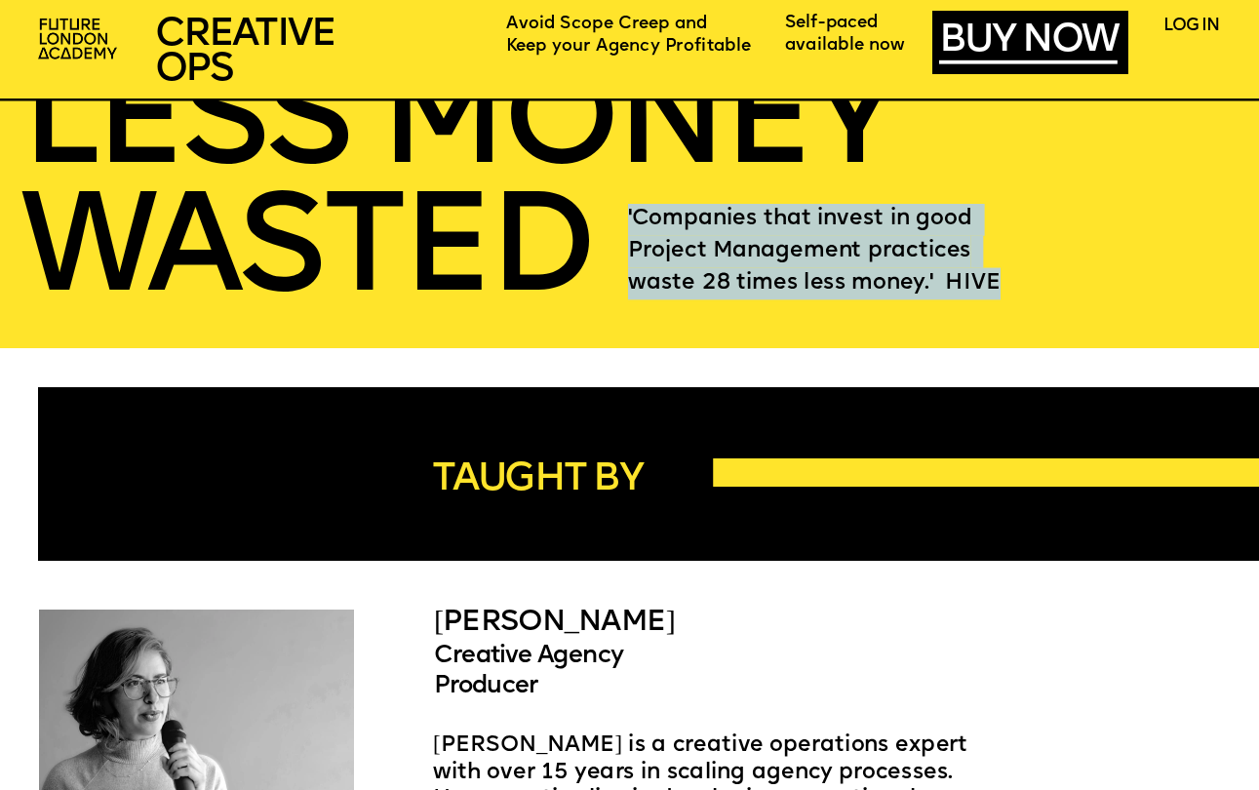
click at [726, 289] on span "'Companies that invest in good Project Management practices waste 28 times less…" at bounding box center [814, 251] width 373 height 85
click at [772, 298] on p "'Companies that invest in good Project Management practices waste 28 times less…" at bounding box center [835, 252] width 414 height 96
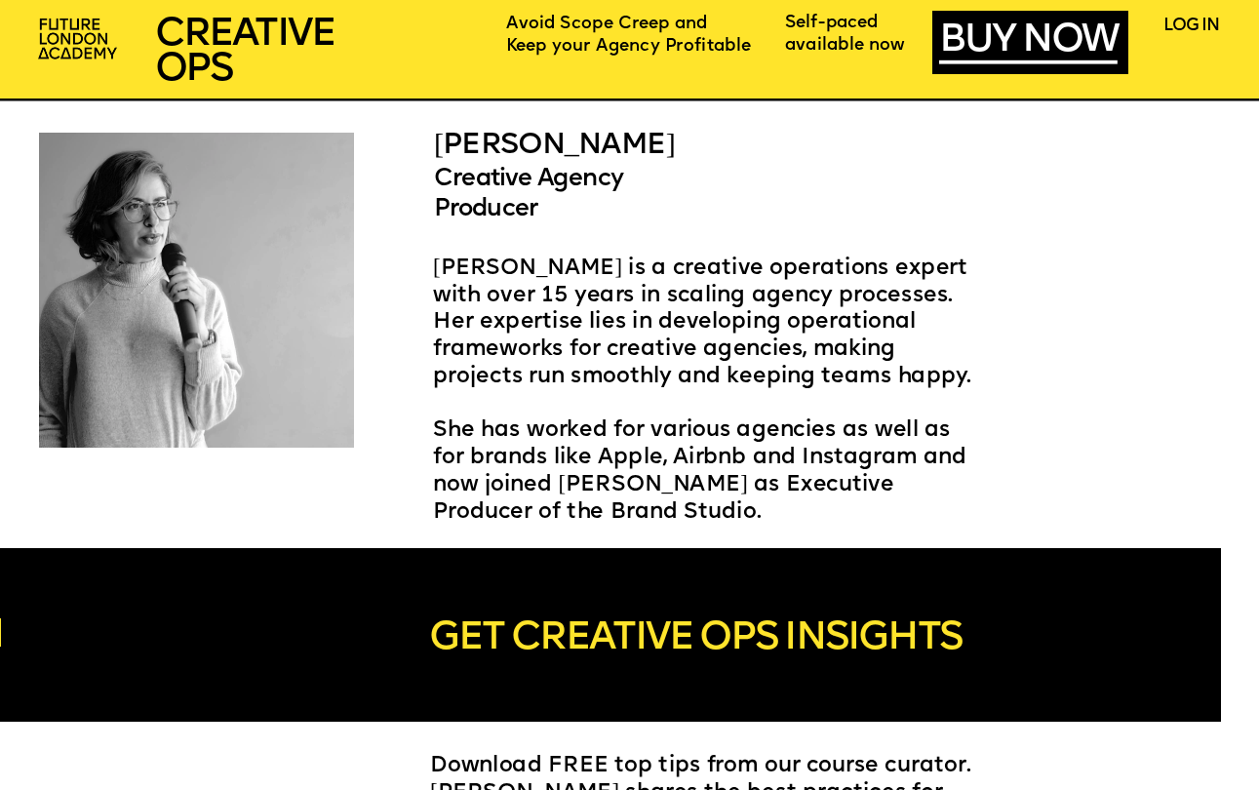
scroll to position [3456, 0]
click at [772, 298] on span "Ariel Ross is a creative operations expert with over 15 years in scaling agency…" at bounding box center [703, 322] width 541 height 129
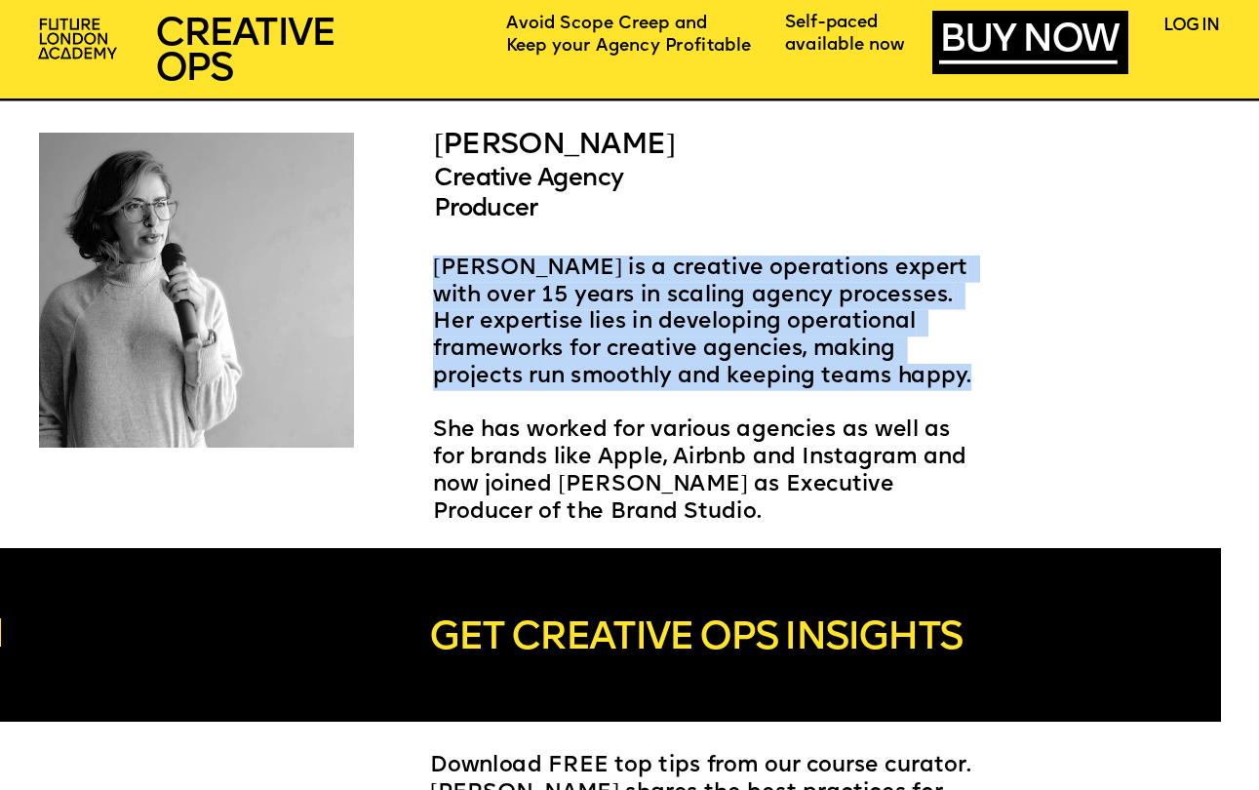
click at [796, 302] on span "Ariel Ross is a creative operations expert with over 15 years in scaling agency…" at bounding box center [703, 322] width 541 height 129
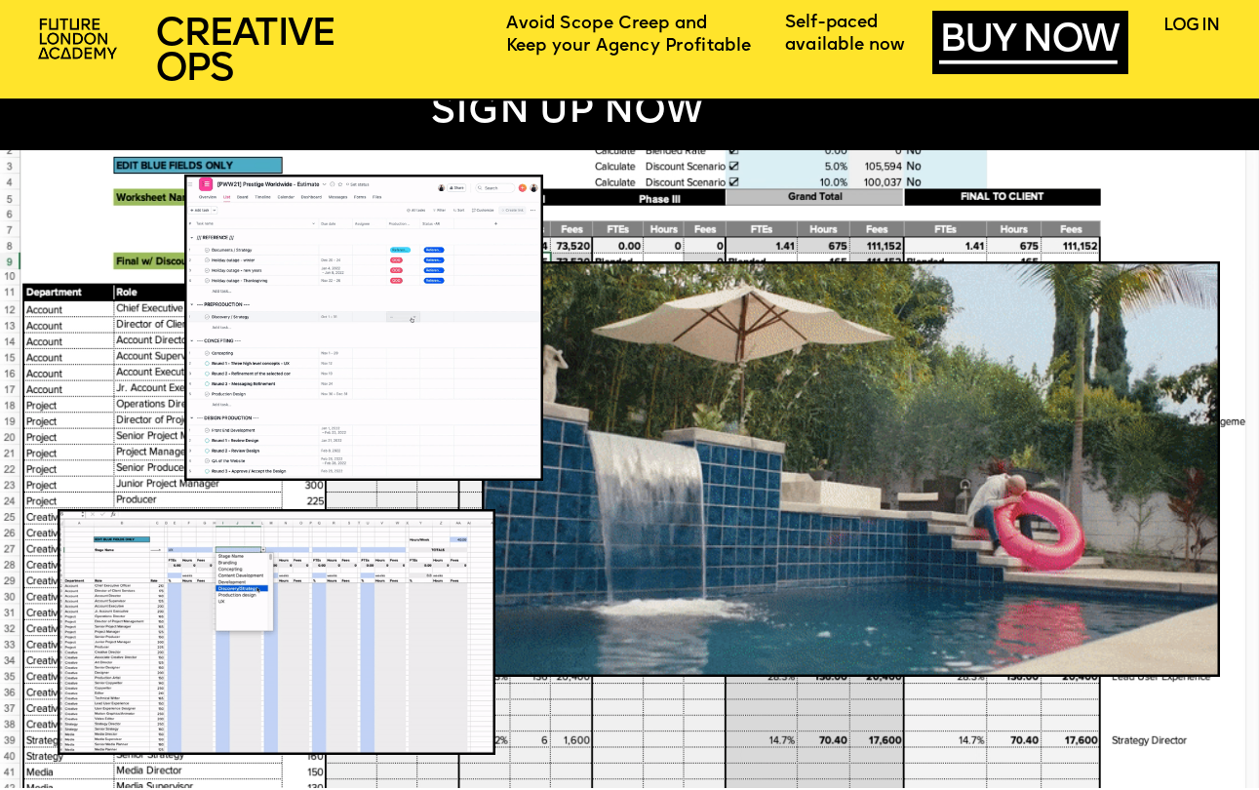
scroll to position [447, 0]
